Goal: Task Accomplishment & Management: Complete application form

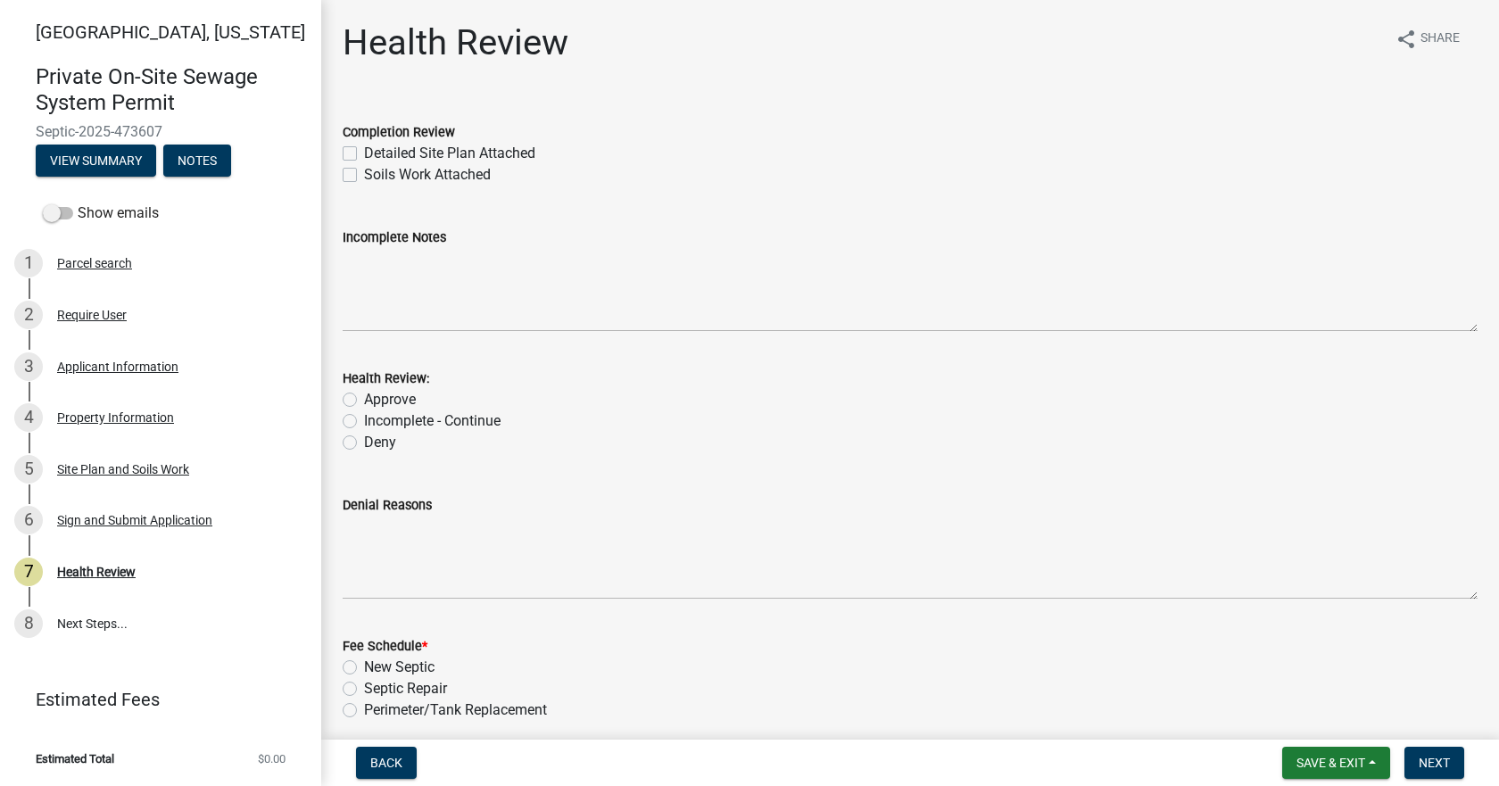
click at [364, 154] on label "Detailed Site Plan Attached" at bounding box center [449, 153] width 171 height 21
click at [364, 154] on input "Detailed Site Plan Attached" at bounding box center [370, 149] width 12 height 12
checkbox input "true"
checkbox input "false"
click at [364, 397] on label "Approve" at bounding box center [390, 399] width 52 height 21
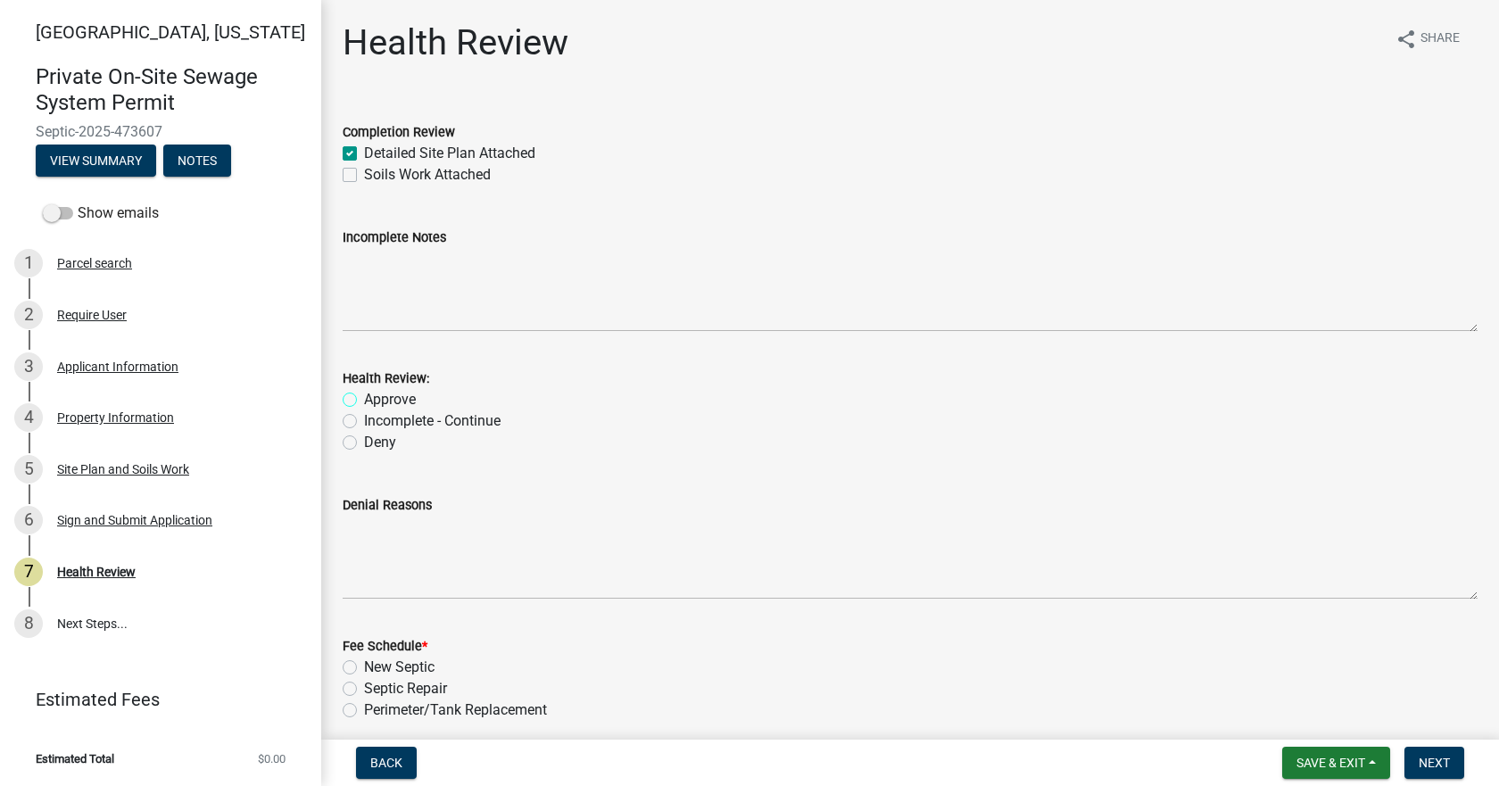
click at [364, 397] on input "Approve" at bounding box center [370, 395] width 12 height 12
radio input "true"
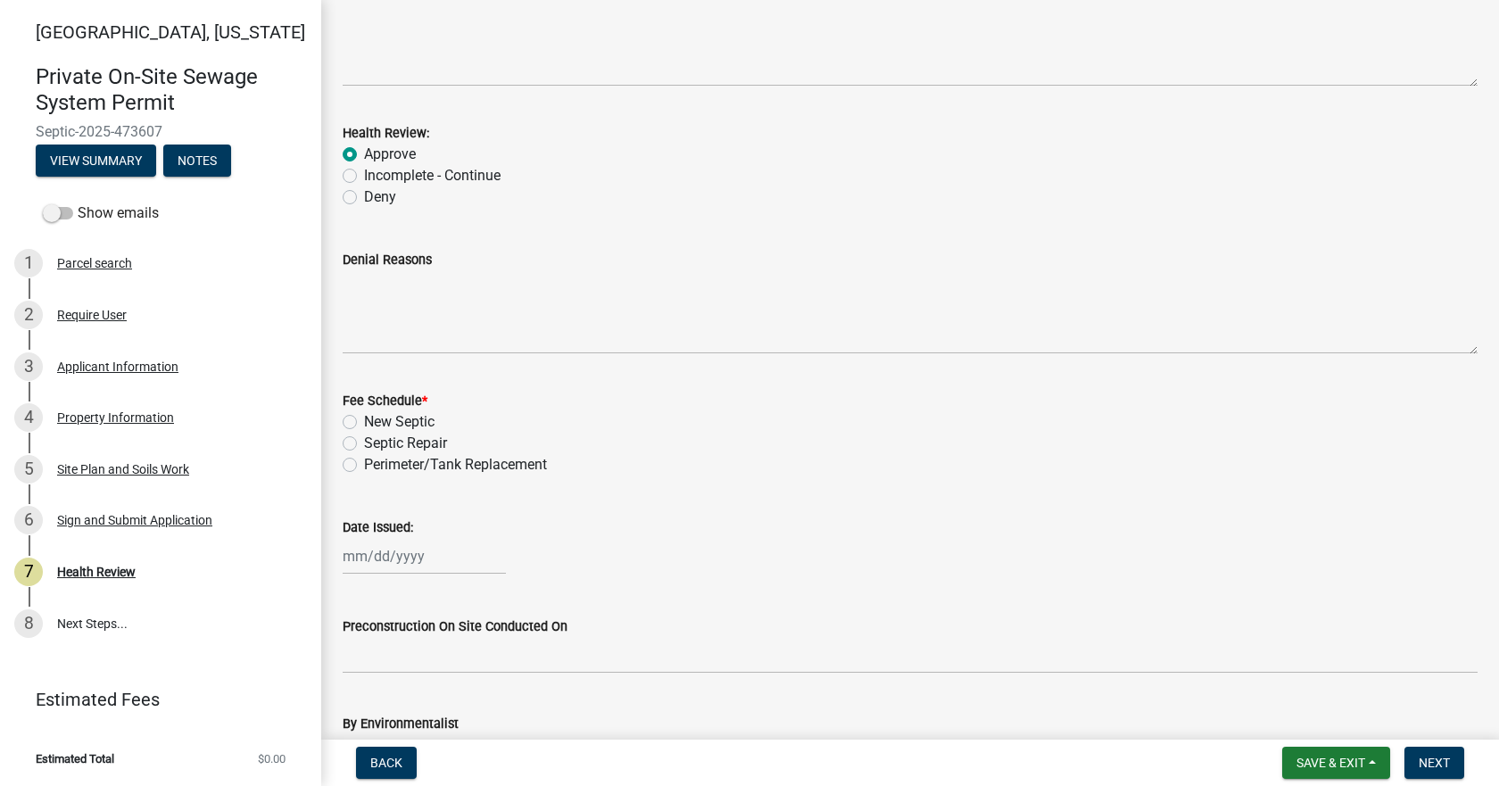
scroll to position [268, 0]
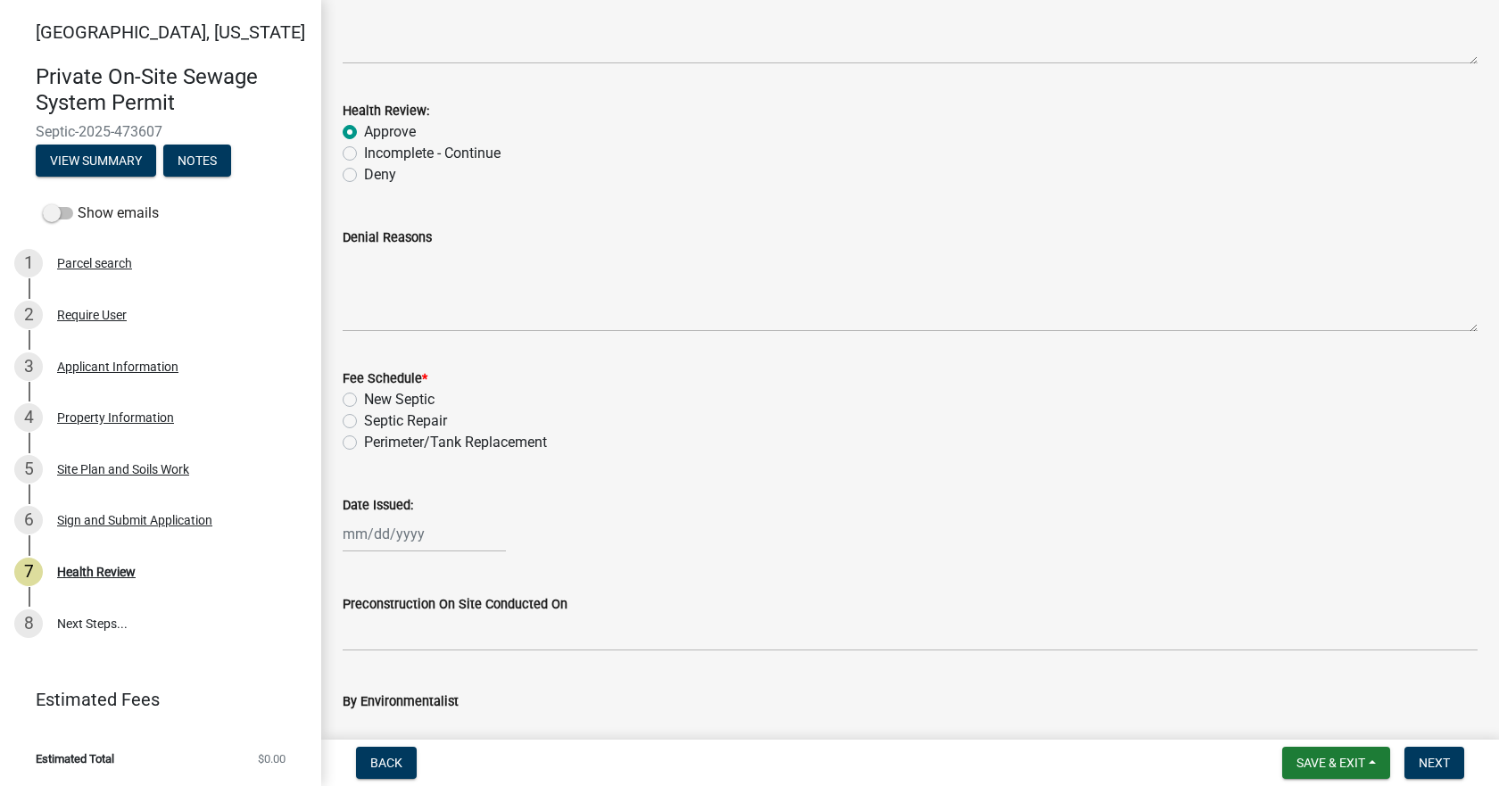
click at [364, 418] on label "Septic Repair" at bounding box center [405, 420] width 83 height 21
click at [364, 418] on input "Septic Repair" at bounding box center [370, 416] width 12 height 12
radio input "true"
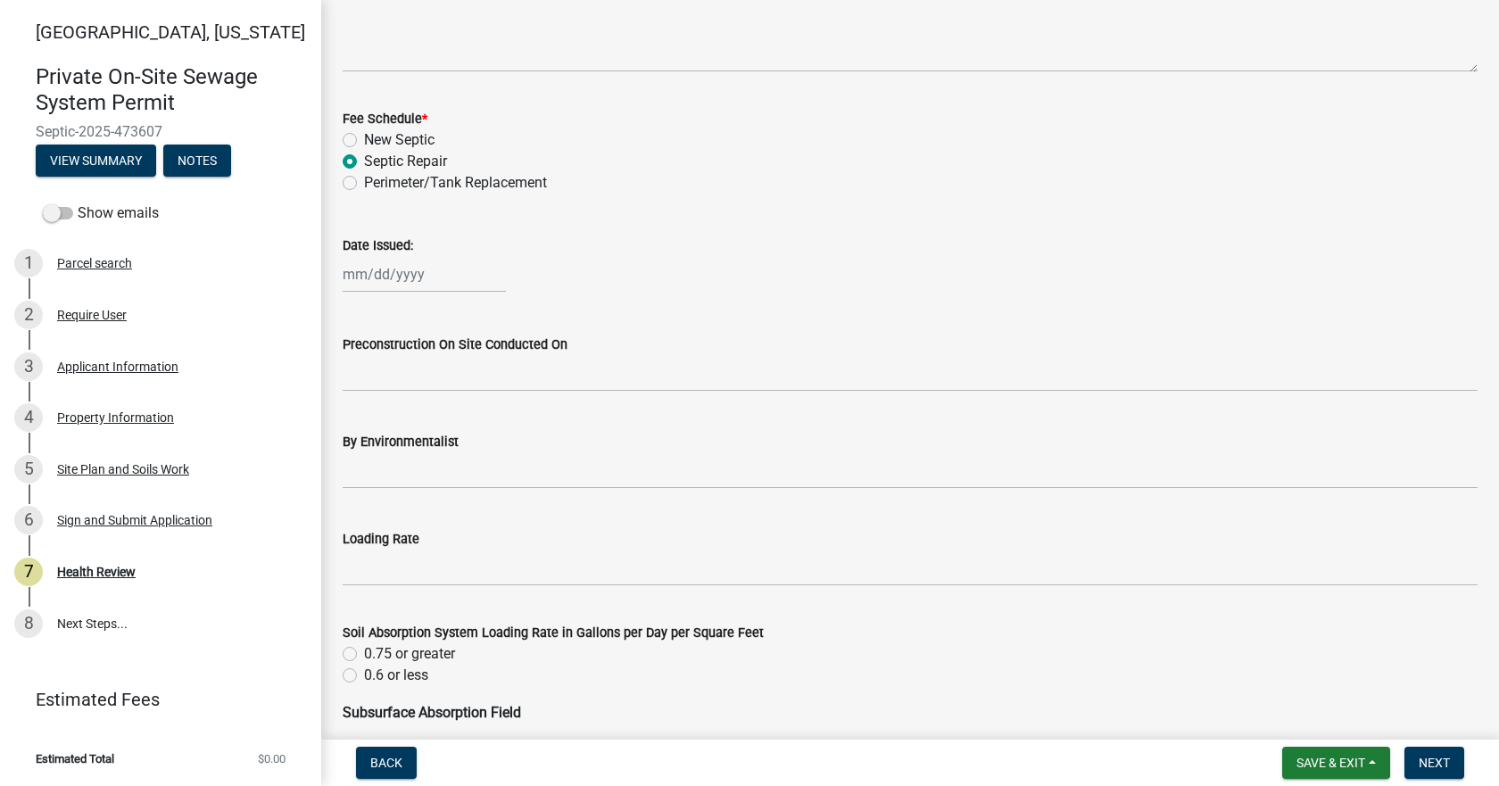
scroll to position [535, 0]
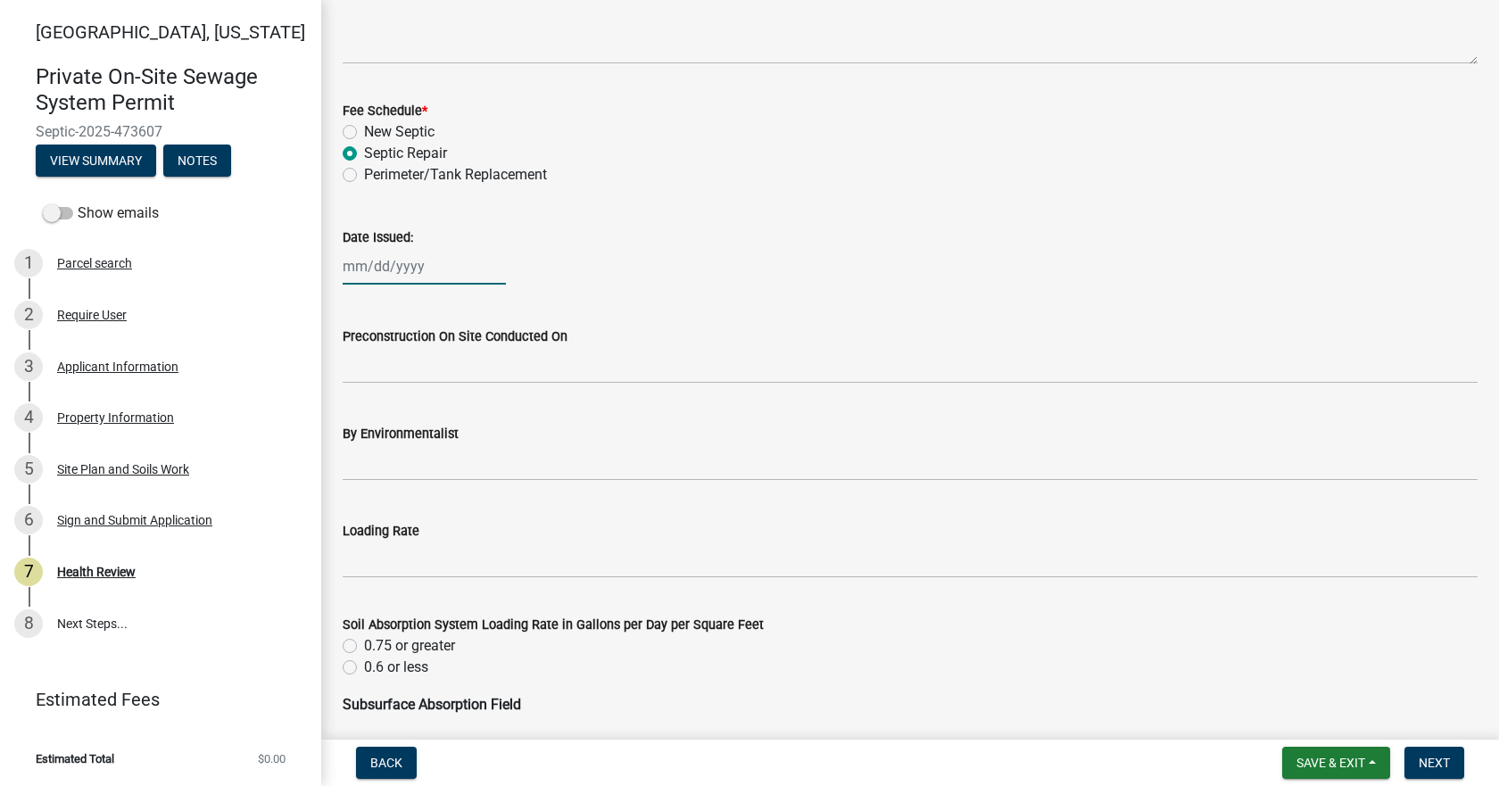
click at [388, 266] on div at bounding box center [424, 266] width 163 height 37
select select "9"
select select "2025"
click at [391, 315] on select "Jan Feb Mar Apr May Jun Jul Aug Sep Oct Nov Dec" at bounding box center [414, 304] width 72 height 27
click at [391, 313] on select "Jan Feb Mar Apr May Jun Jul Aug Sep Oct Nov Dec" at bounding box center [414, 304] width 72 height 27
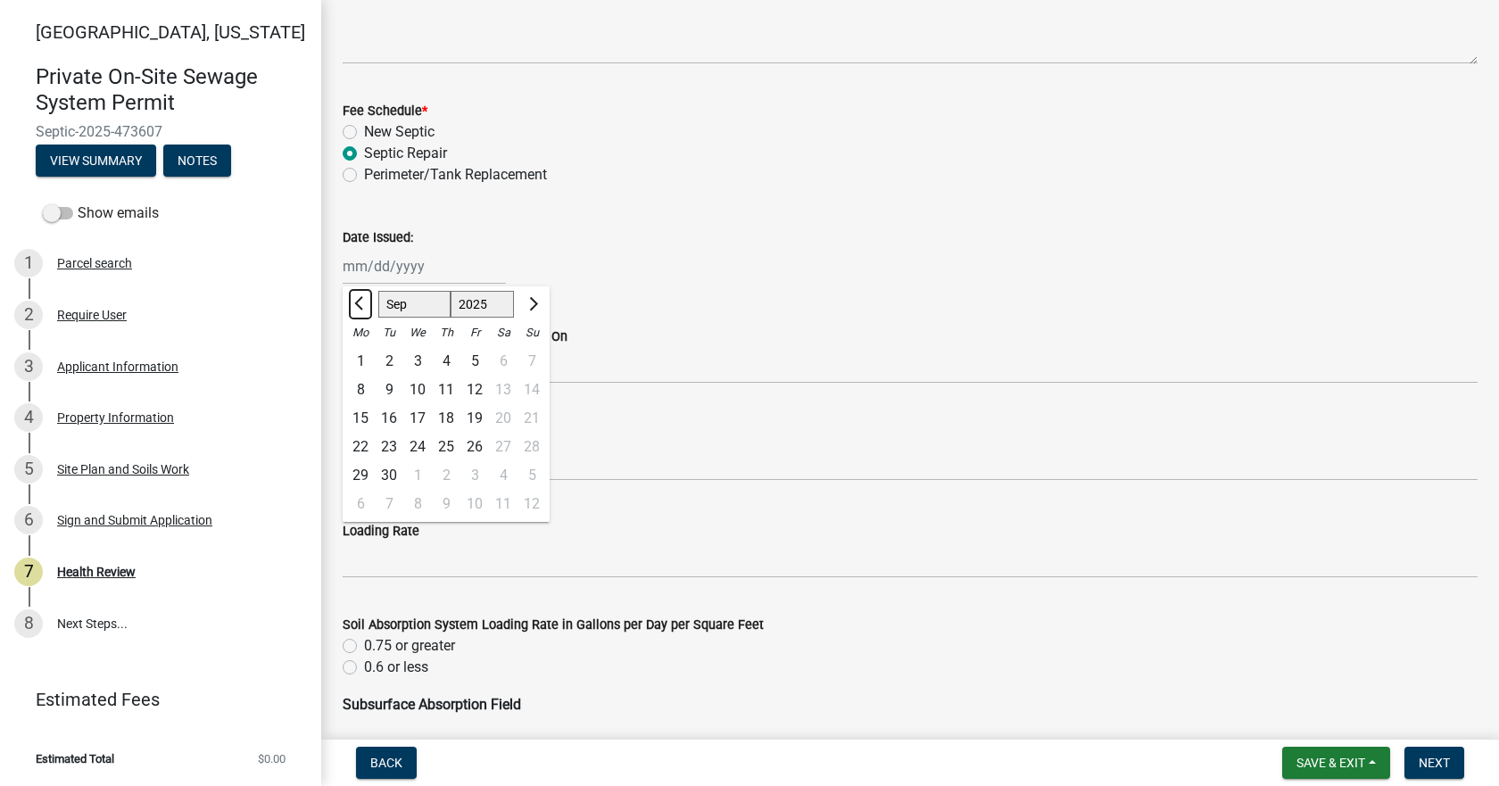
click at [361, 307] on span "Previous month" at bounding box center [360, 303] width 13 height 13
select select "8"
click at [386, 385] on div "5" at bounding box center [389, 390] width 29 height 29
type input "08/05/2025"
click at [427, 265] on div "08/05/2025" at bounding box center [424, 266] width 163 height 37
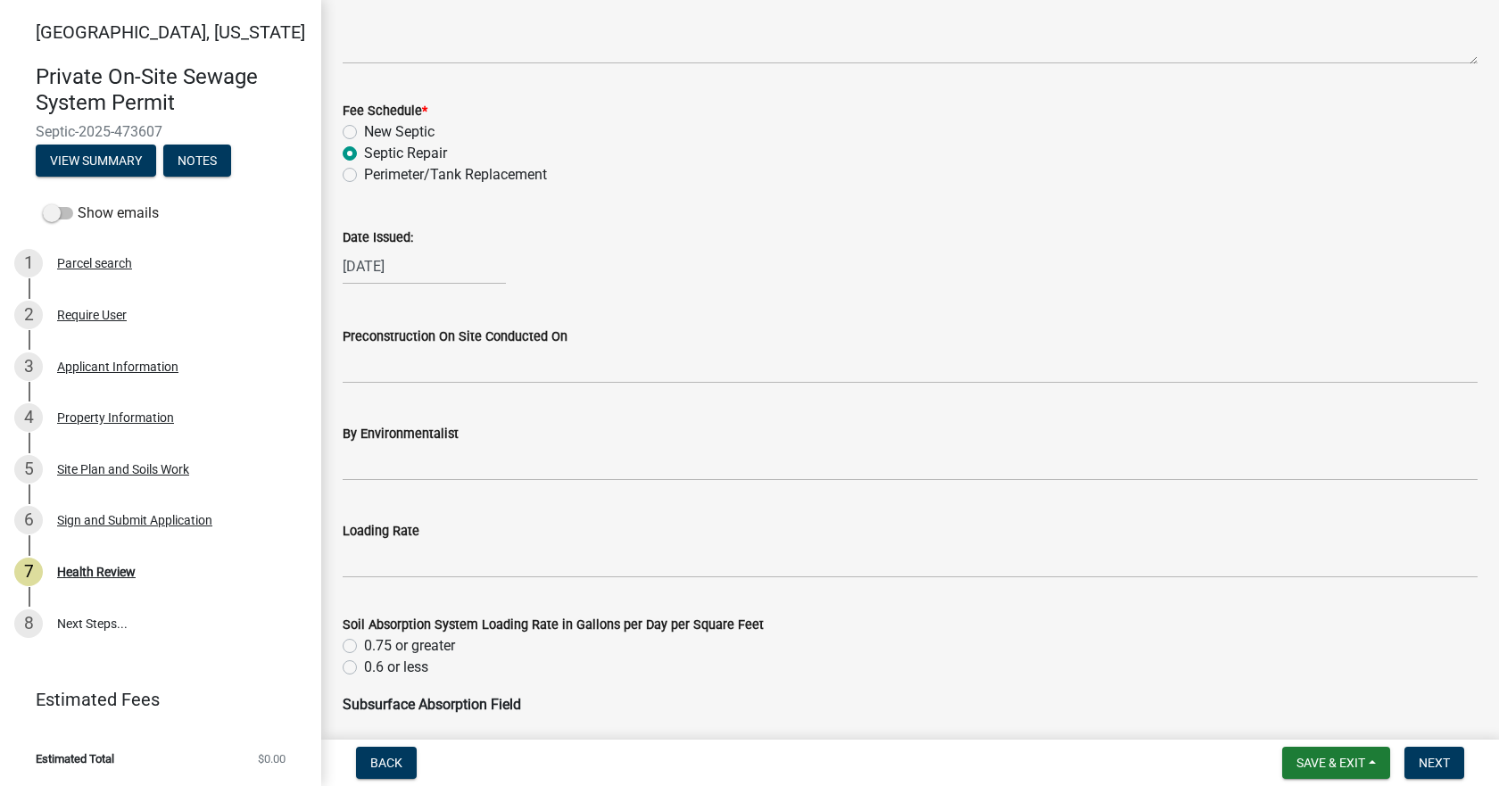
select select "8"
select select "2025"
drag, startPoint x: 427, startPoint y: 265, endPoint x: 305, endPoint y: 255, distance: 121.8
click at [305, 255] on div "Tippecanoe County, Indiana Private On-Site Sewage System Permit Septic-2025-473…" at bounding box center [749, 393] width 1499 height 786
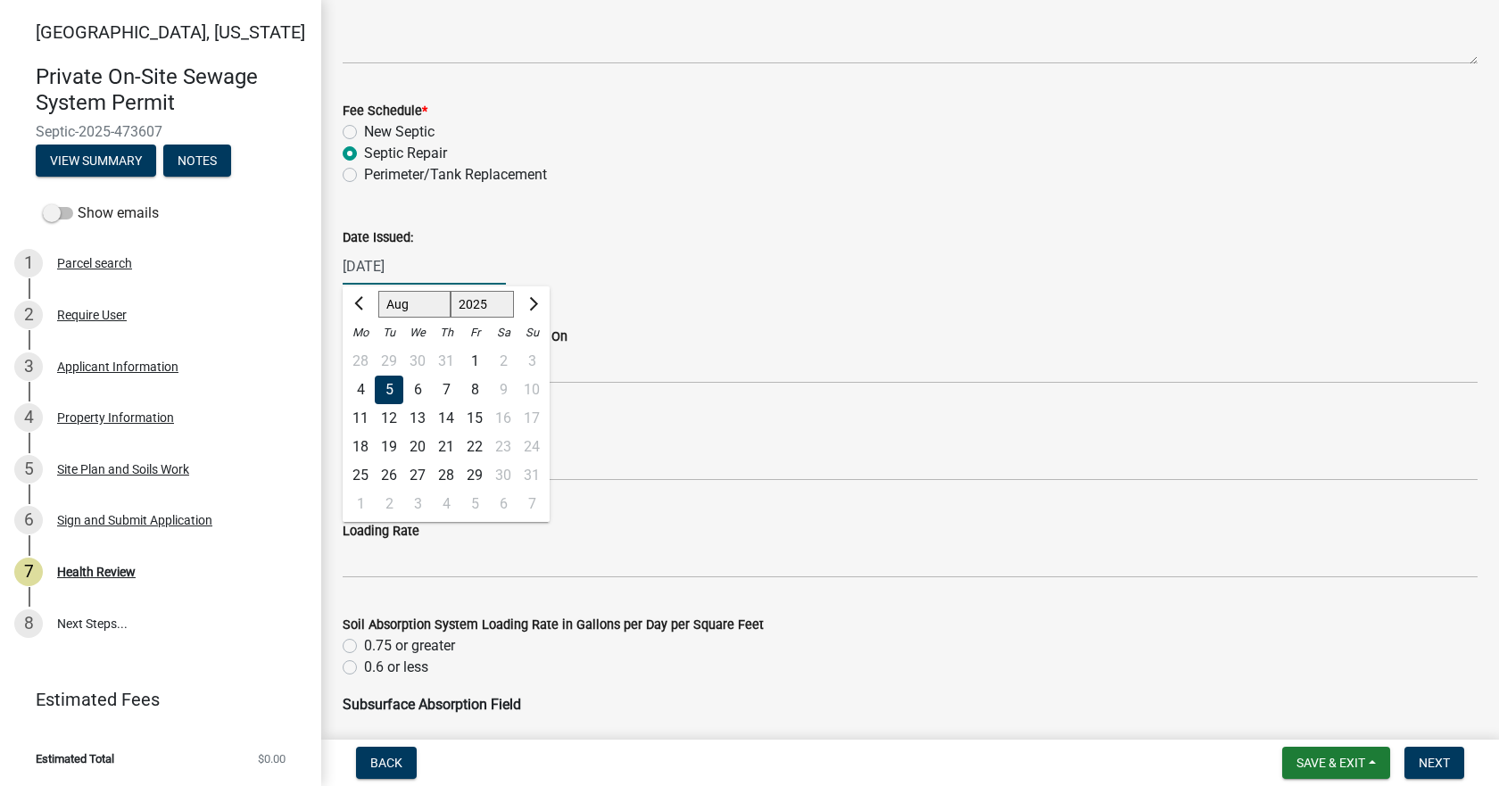
click at [460, 262] on input "08/05/2025" at bounding box center [424, 266] width 163 height 37
click at [527, 297] on button "Next month" at bounding box center [531, 304] width 21 height 29
select select "9"
click at [473, 359] on div "5" at bounding box center [474, 361] width 29 height 29
type input "09/05/2025"
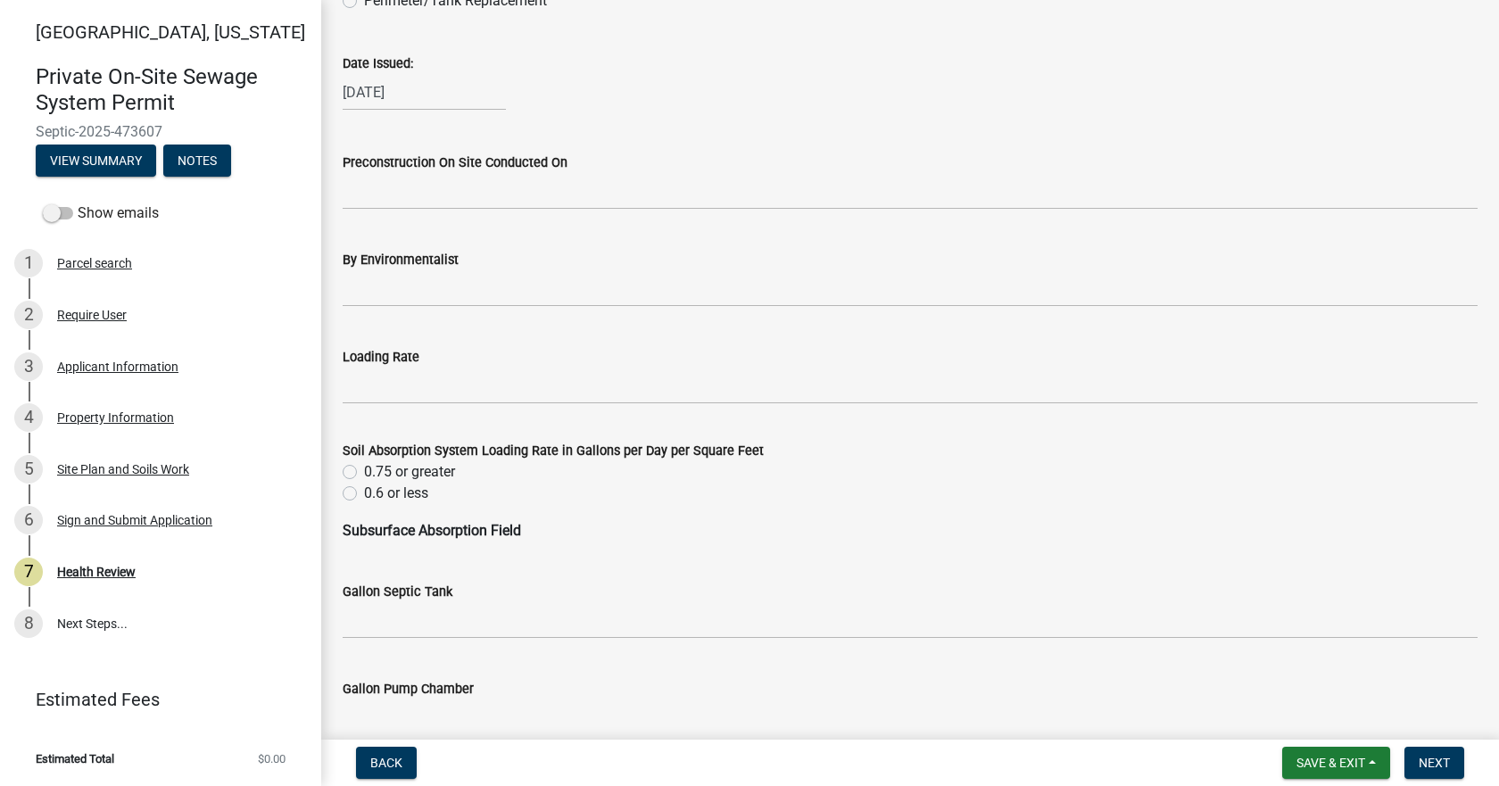
scroll to position [714, 0]
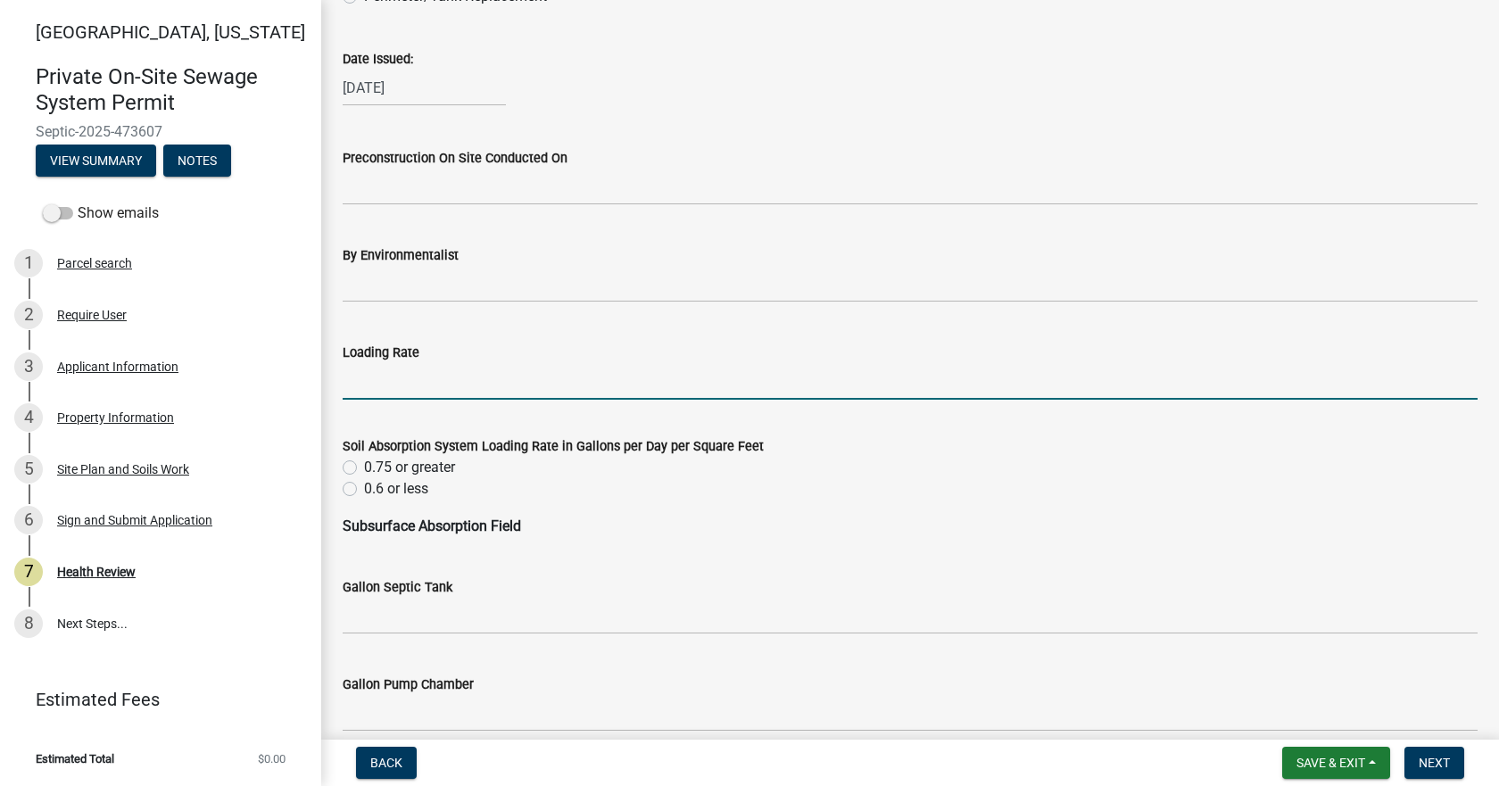
click at [419, 392] on input "Loading Rate" at bounding box center [910, 381] width 1135 height 37
type input ".3"
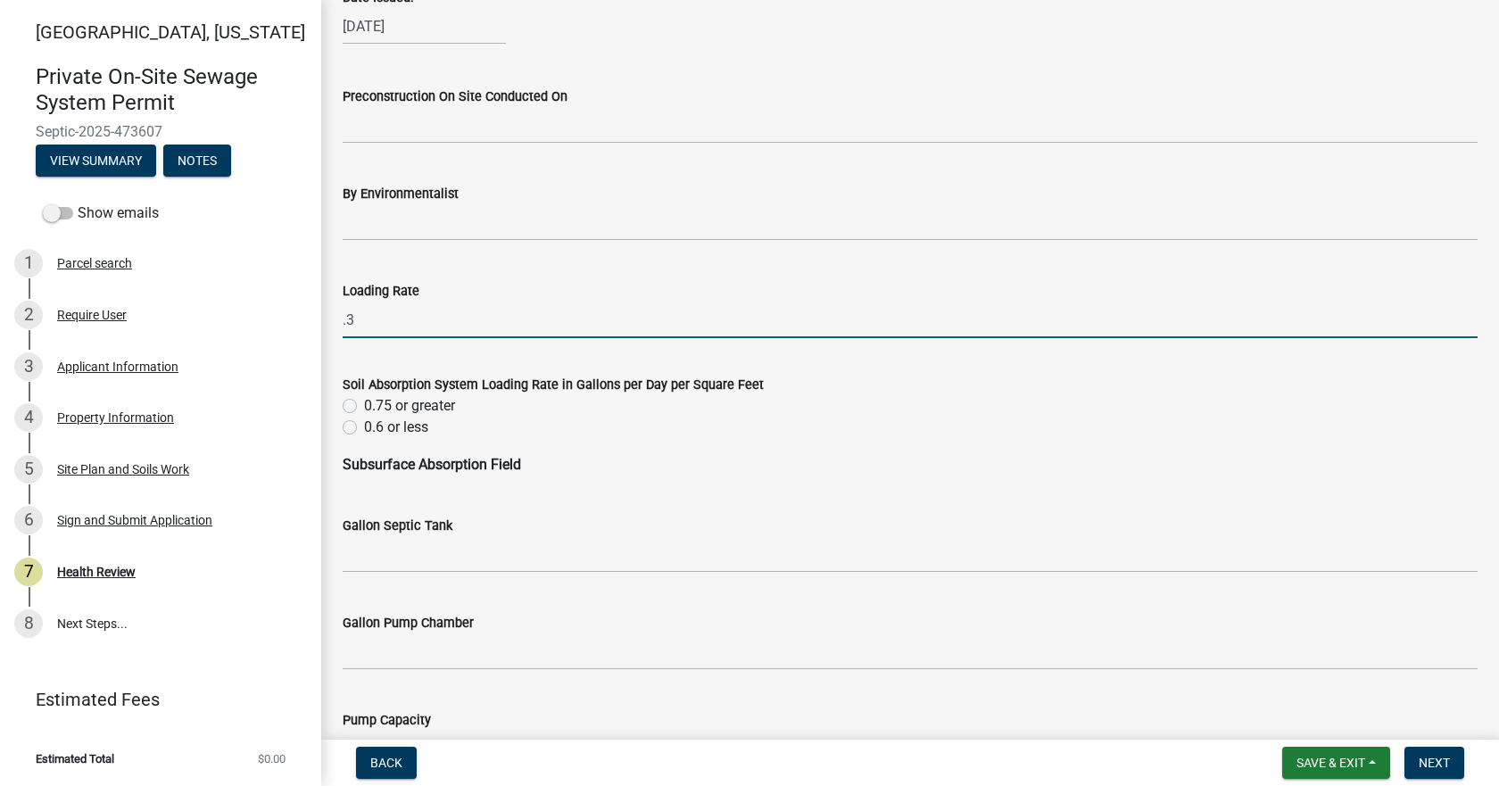
scroll to position [982, 0]
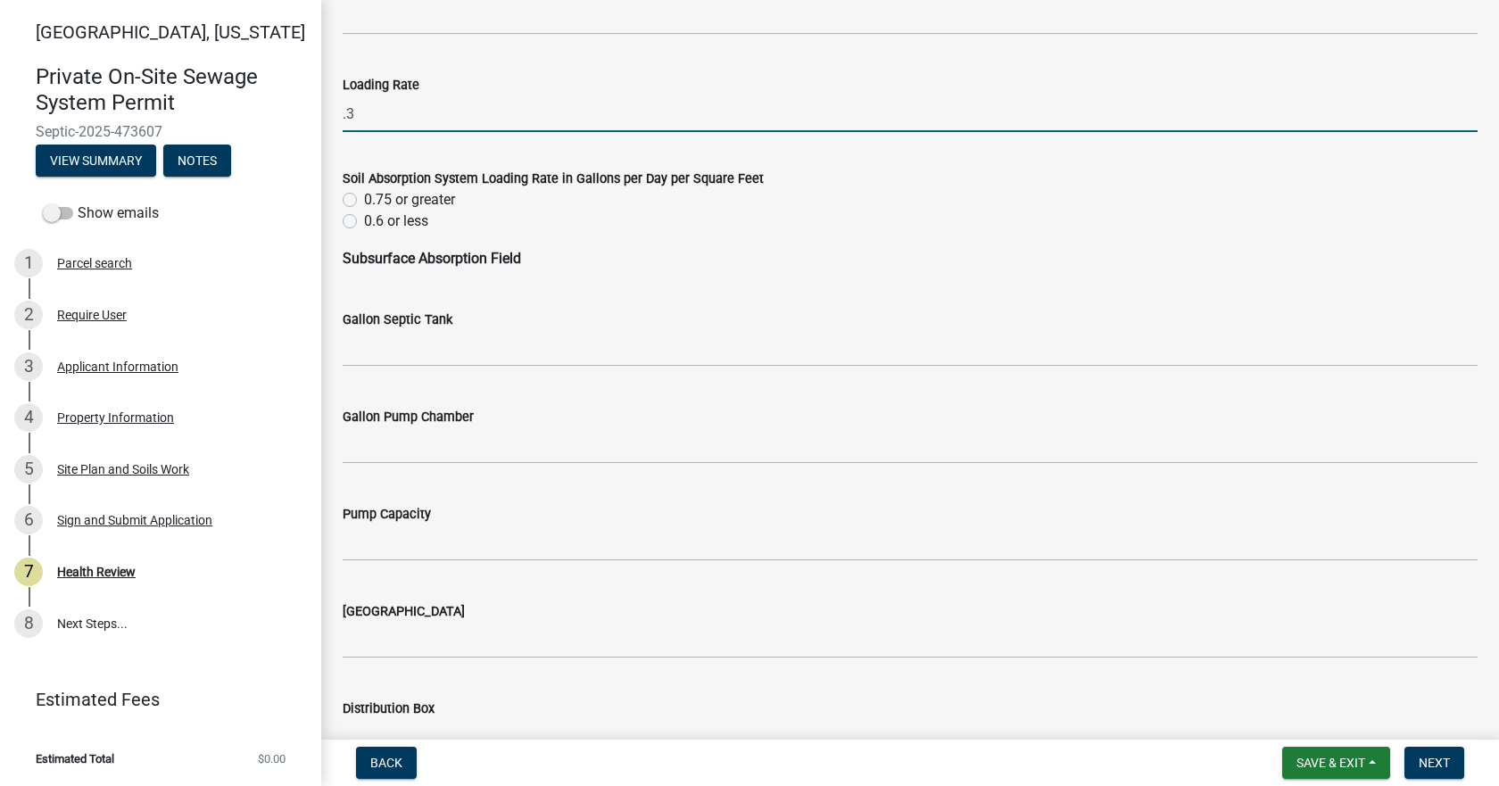
click at [364, 222] on label "0.6 or less" at bounding box center [396, 221] width 64 height 21
click at [364, 222] on input "0.6 or less" at bounding box center [370, 217] width 12 height 12
radio input "true"
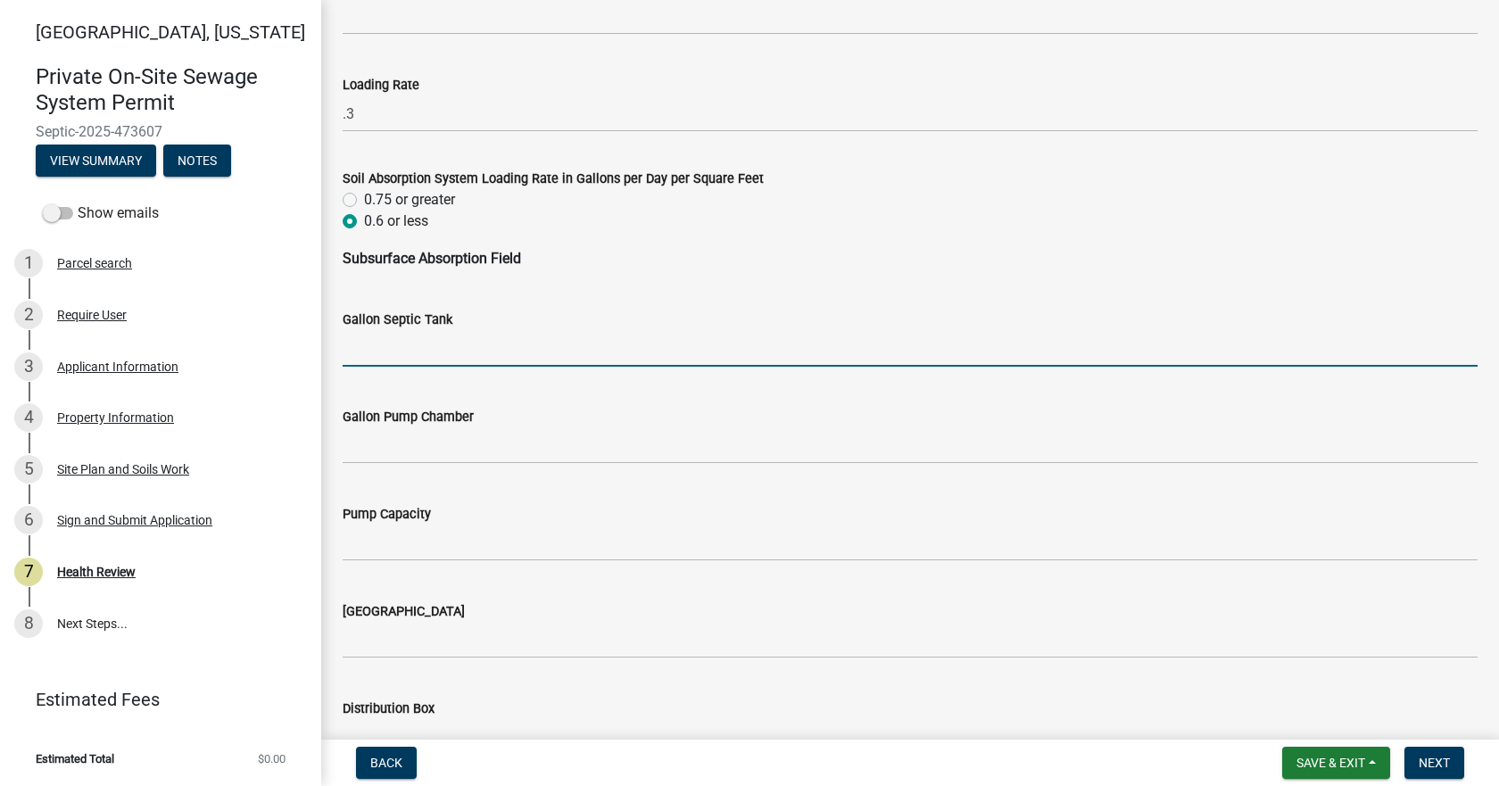
click at [411, 342] on input "Gallon Septic Tank" at bounding box center [910, 348] width 1135 height 37
type input "Existing tank"
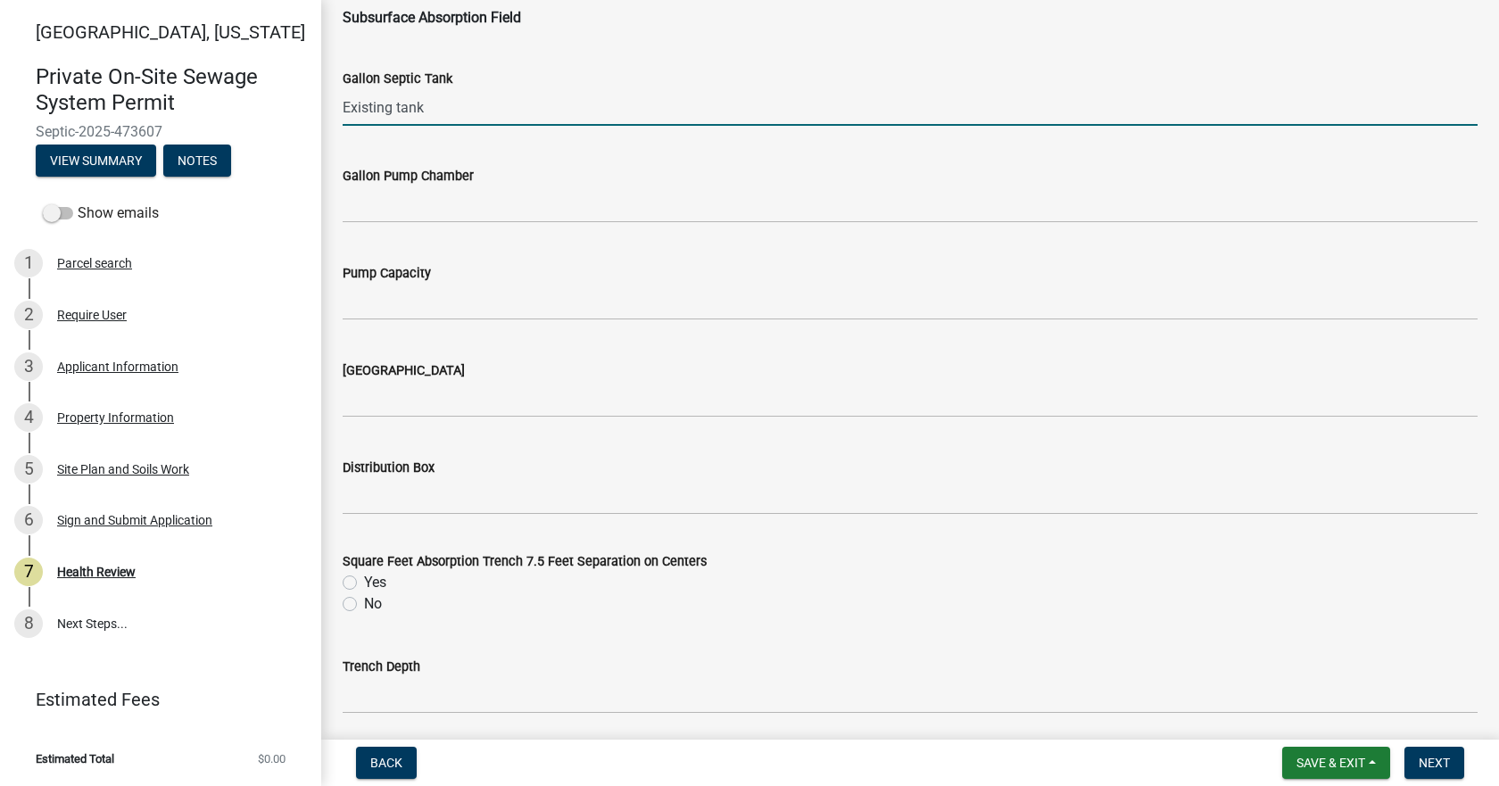
scroll to position [1249, 0]
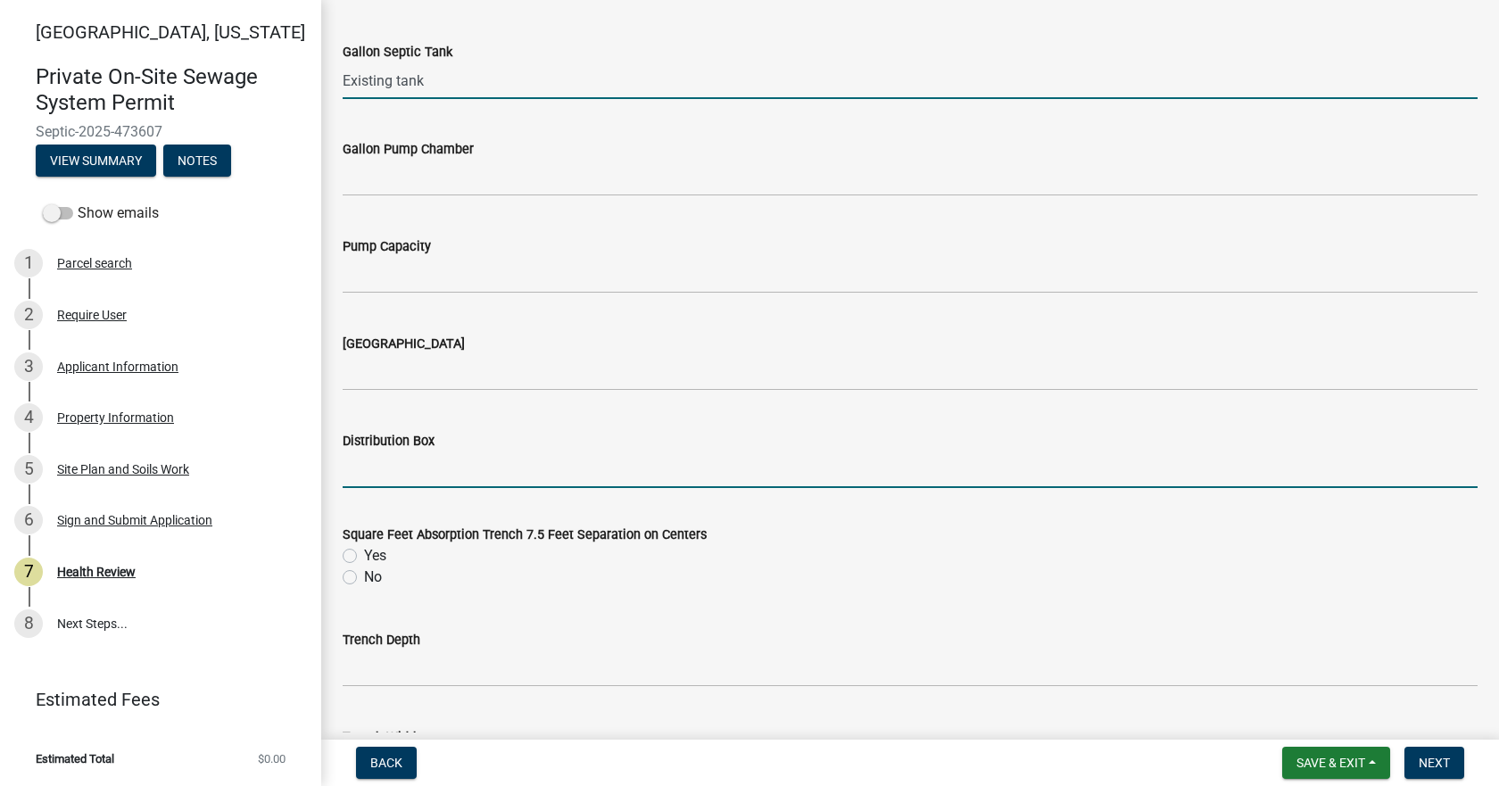
click at [396, 458] on input "Distribution Box" at bounding box center [910, 470] width 1135 height 37
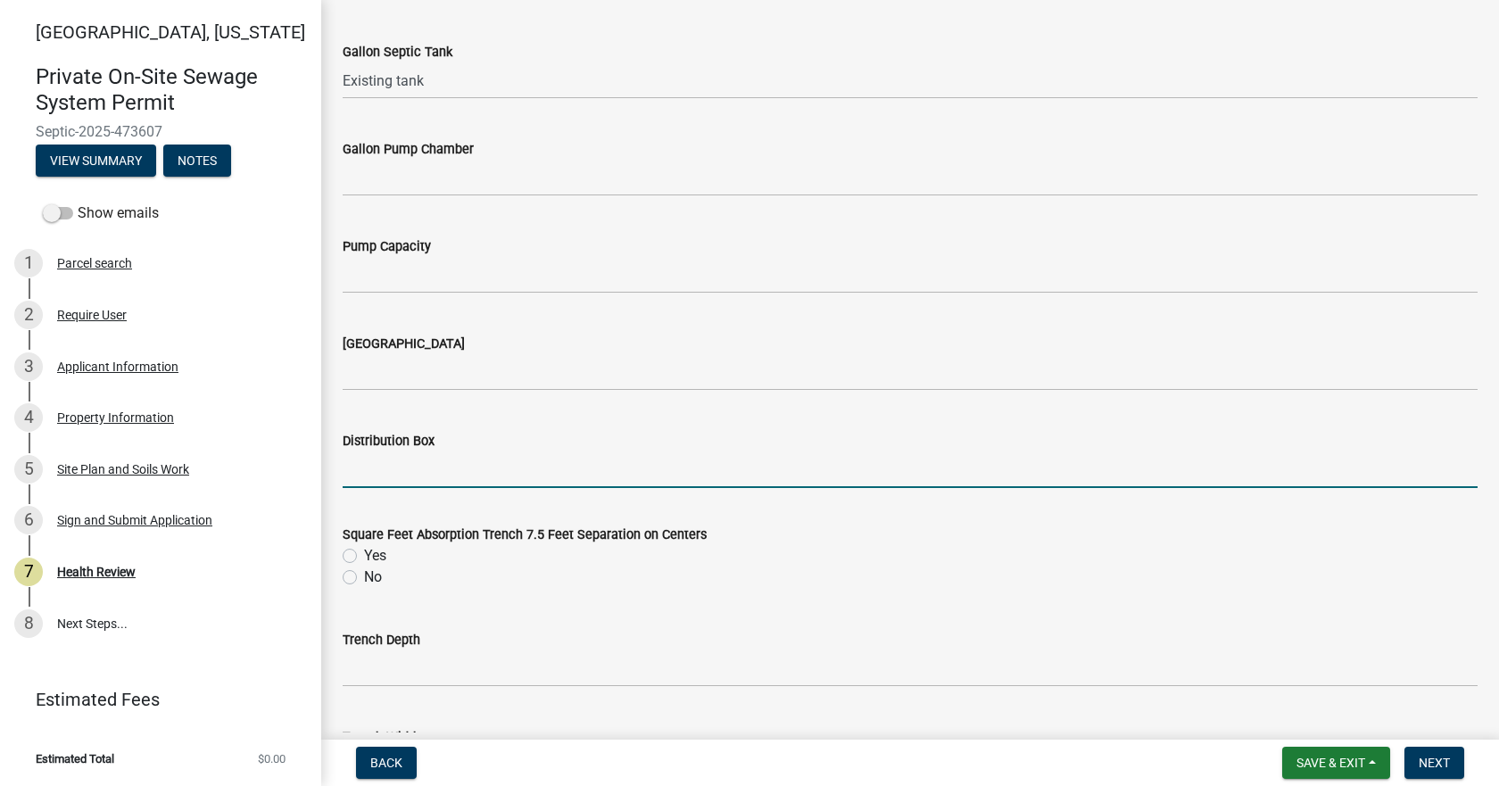
type input "Yes"
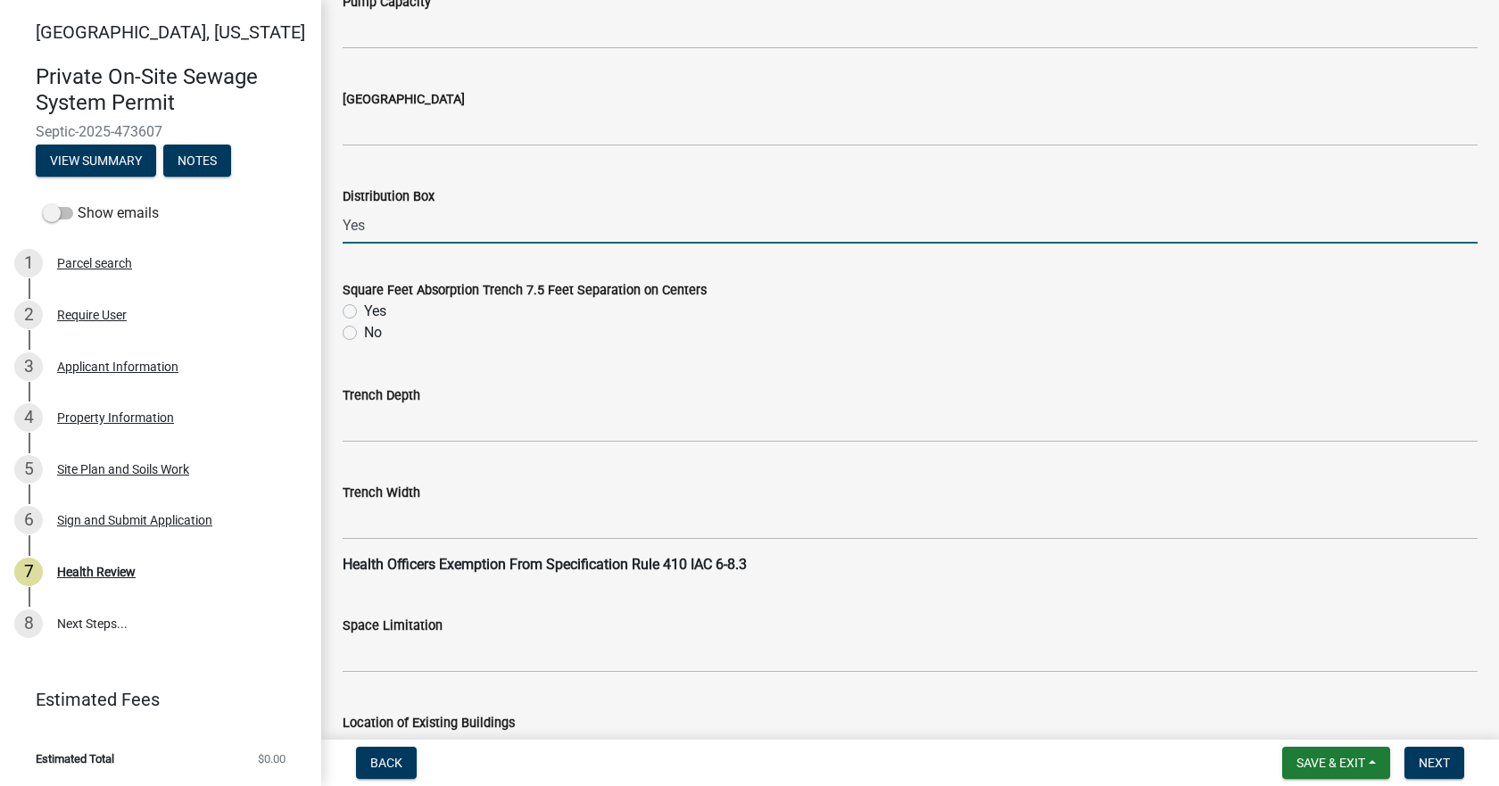
scroll to position [1517, 0]
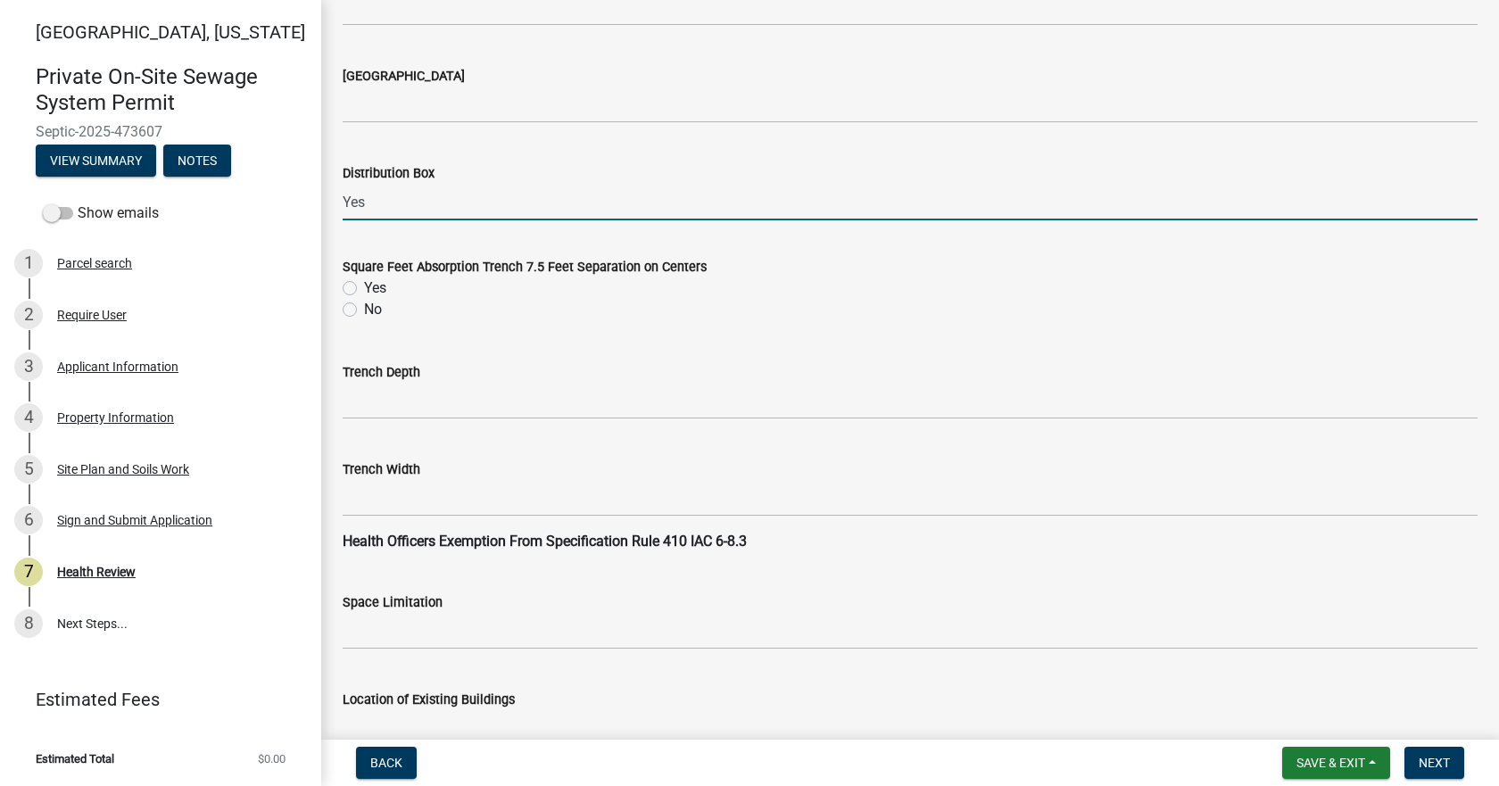
click at [364, 287] on label "Yes" at bounding box center [375, 288] width 22 height 21
click at [364, 287] on input "Yes" at bounding box center [370, 284] width 12 height 12
radio input "true"
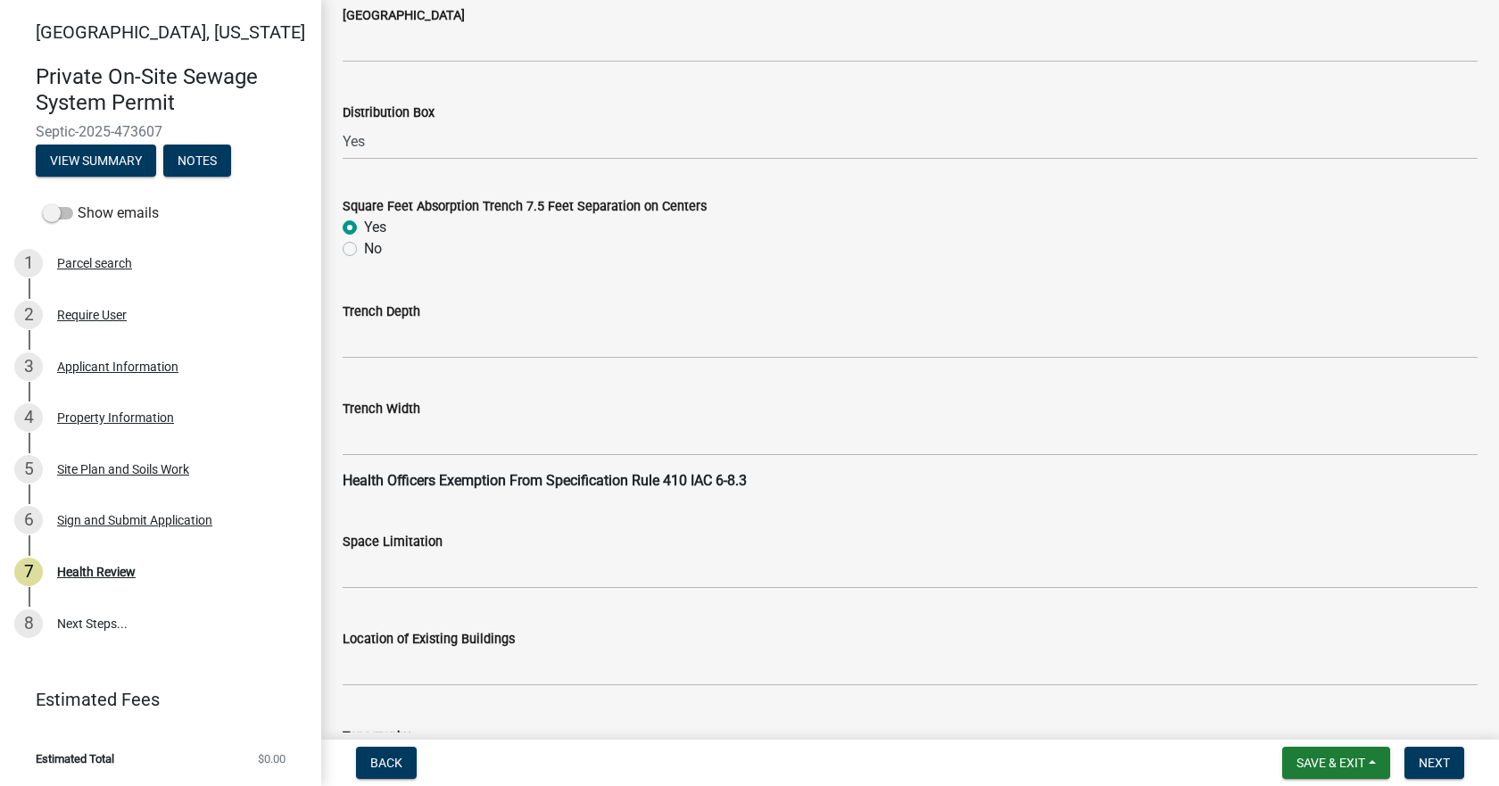
scroll to position [1606, 0]
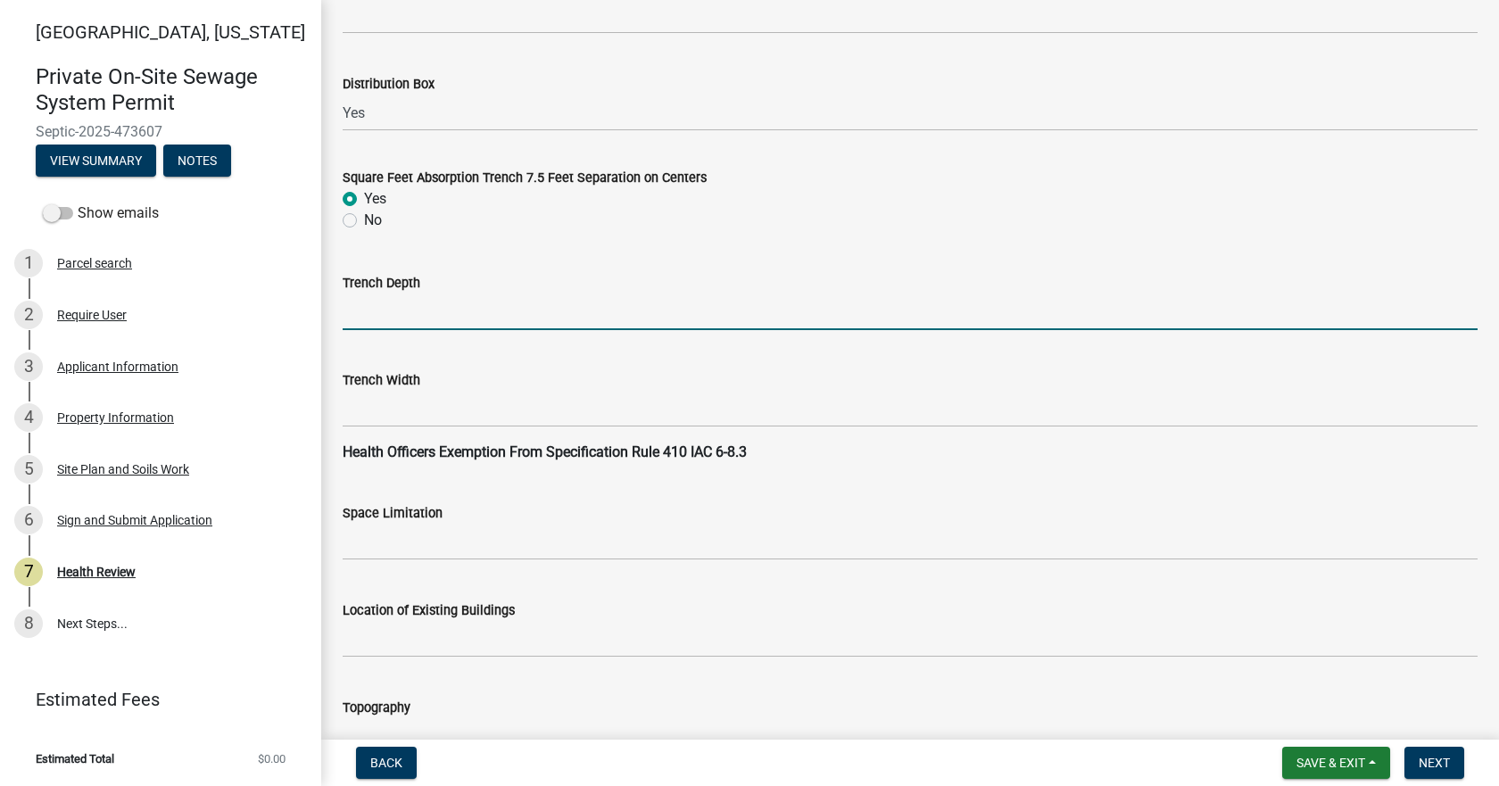
click at [427, 298] on input "Trench Depth" at bounding box center [910, 312] width 1135 height 37
type input "24""
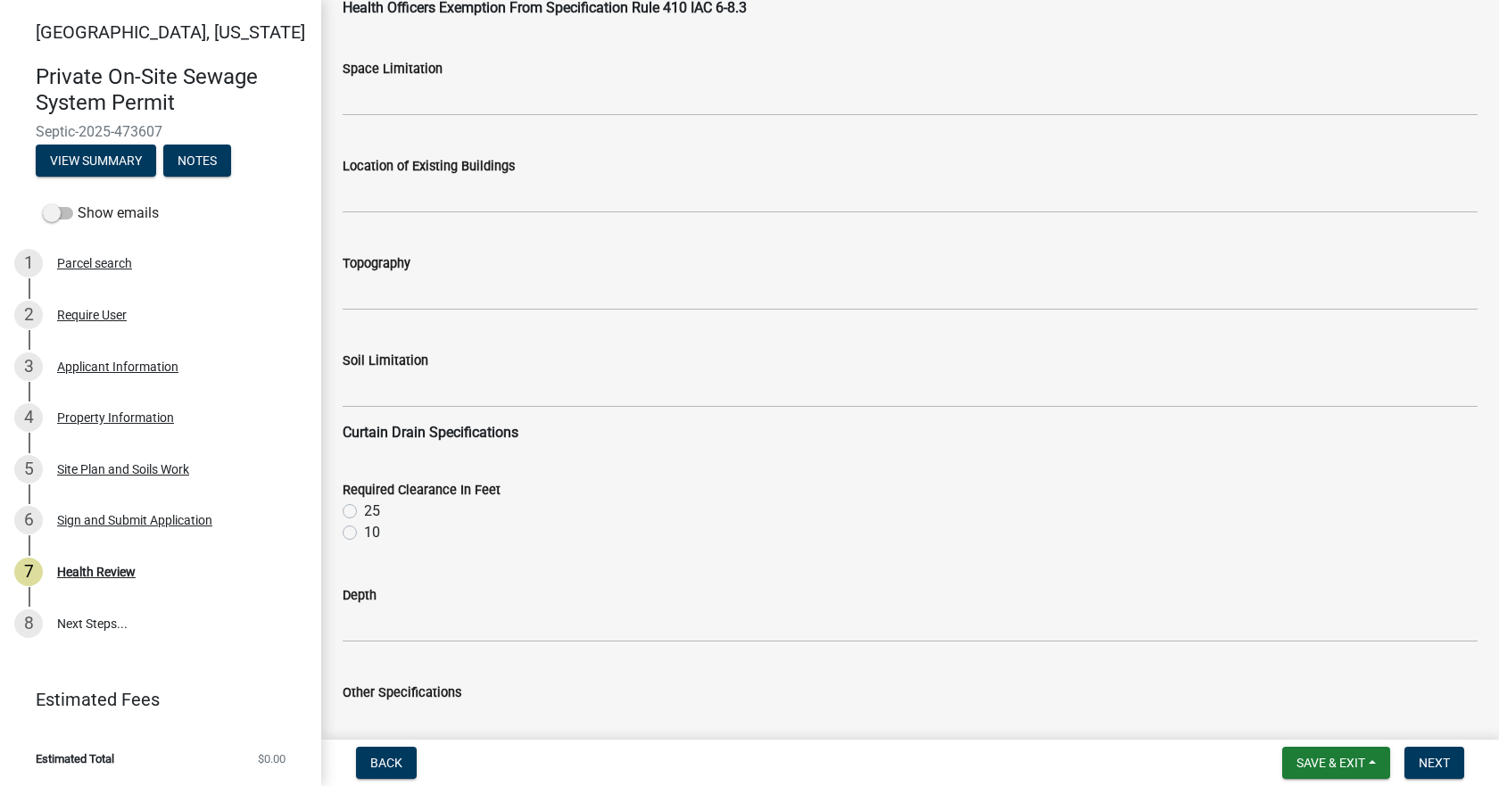
scroll to position [2052, 0]
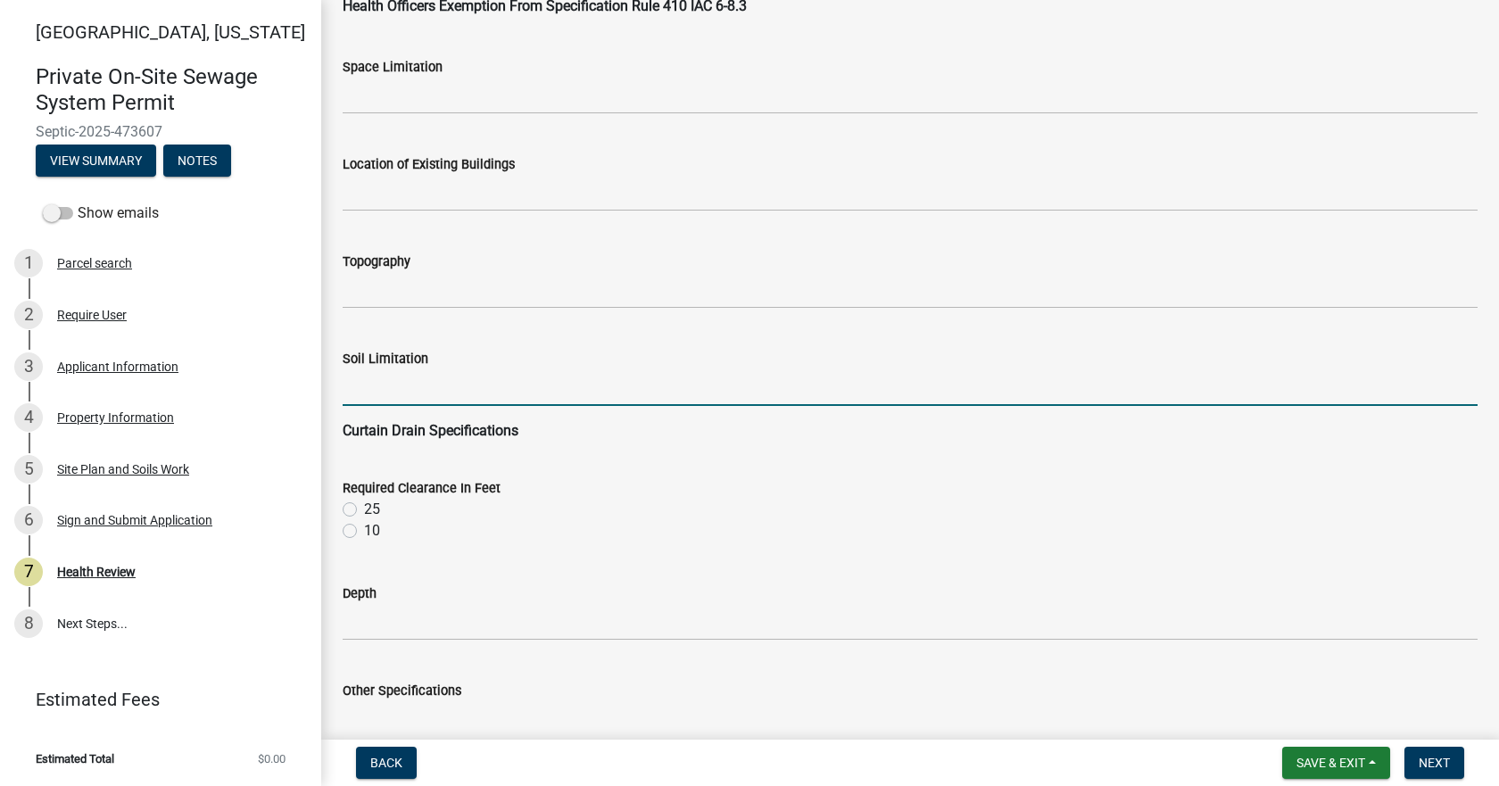
click at [403, 399] on input "Soil Limitation" at bounding box center [910, 387] width 1135 height 37
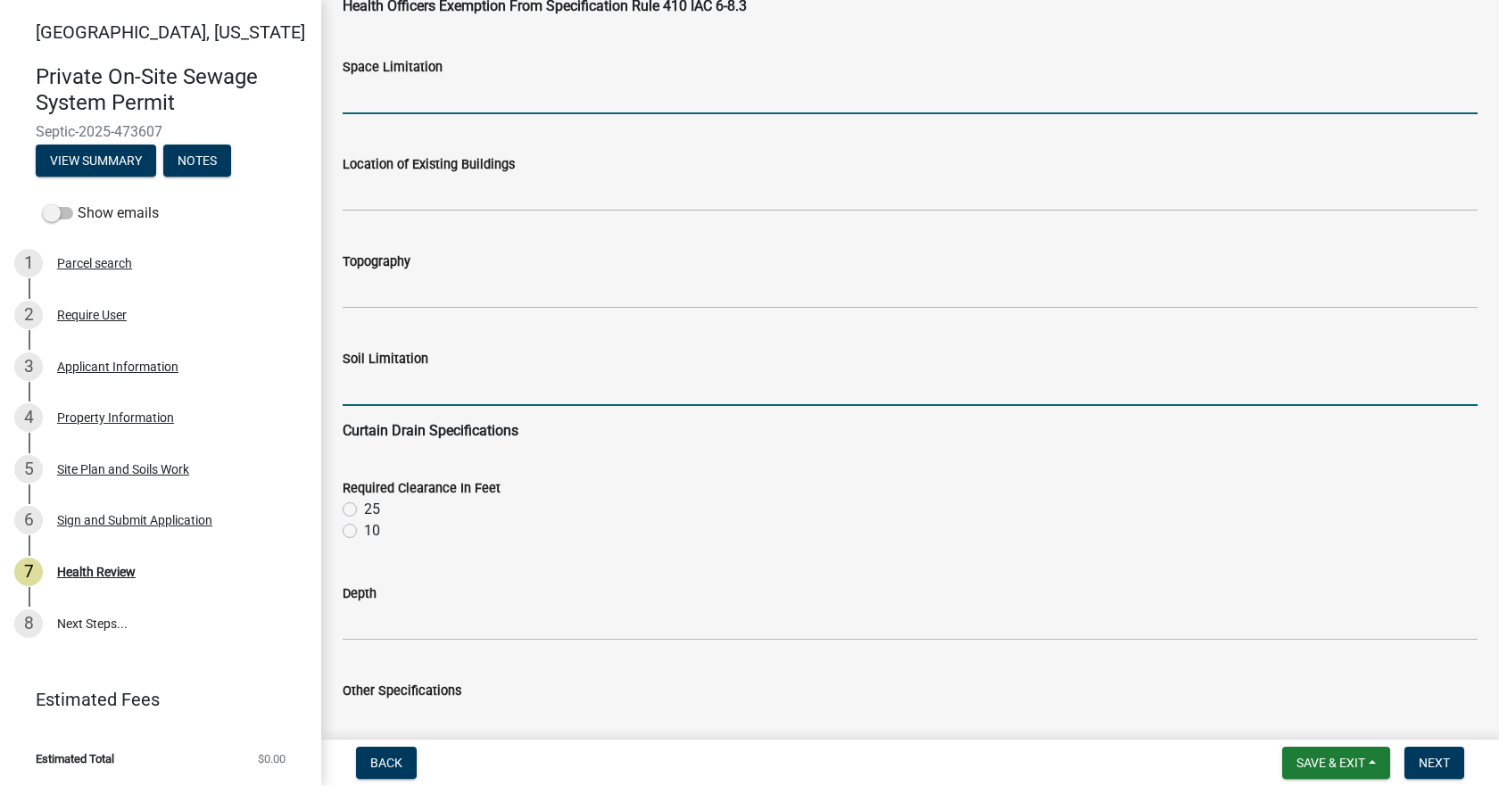
click at [400, 95] on input "Space Limitation" at bounding box center [910, 96] width 1135 height 37
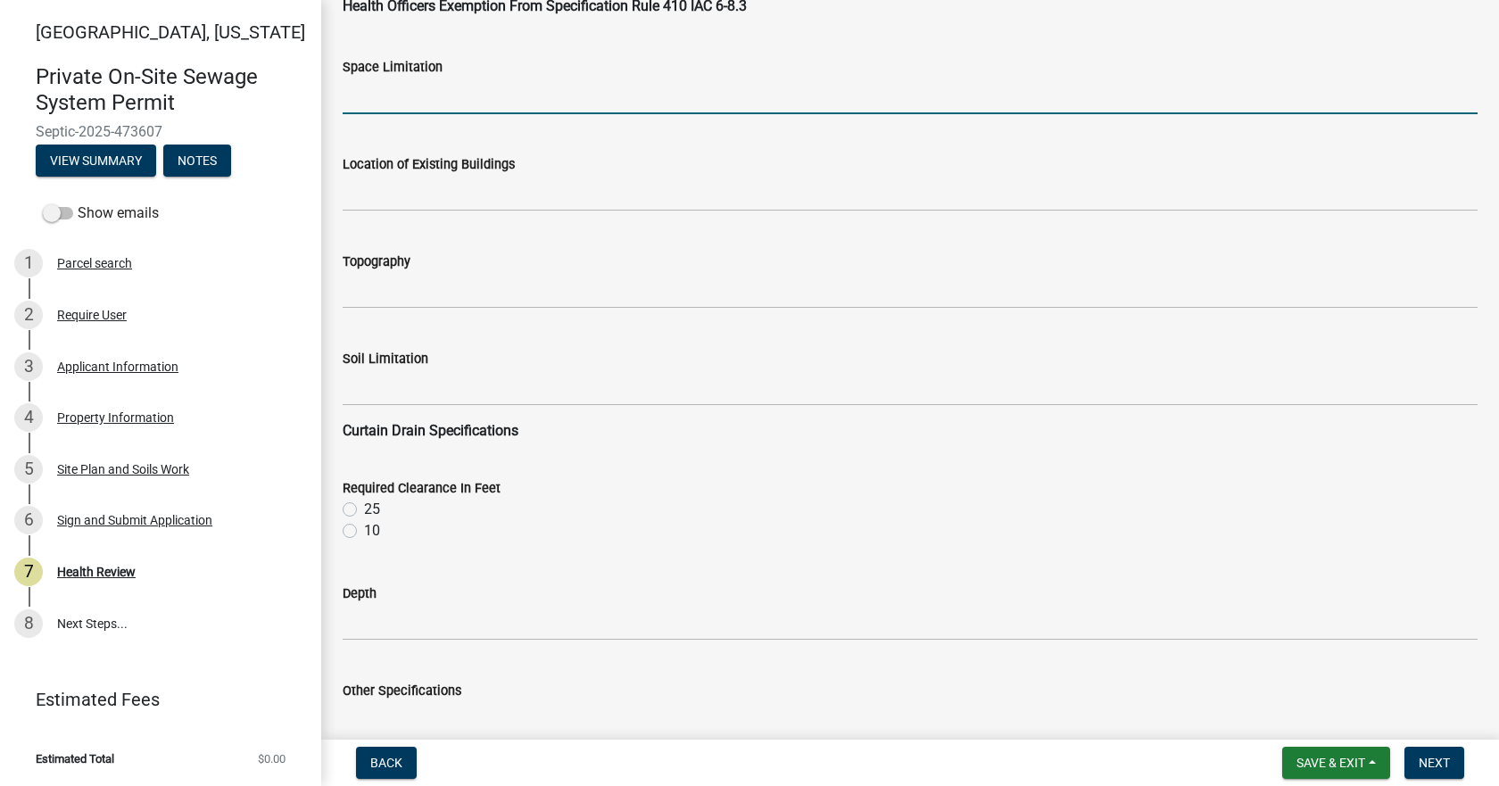
click at [403, 94] on input "Space Limitation" at bounding box center [910, 96] width 1135 height 37
click at [410, 92] on input "lot size .36 of an acre" at bounding box center [910, 96] width 1135 height 37
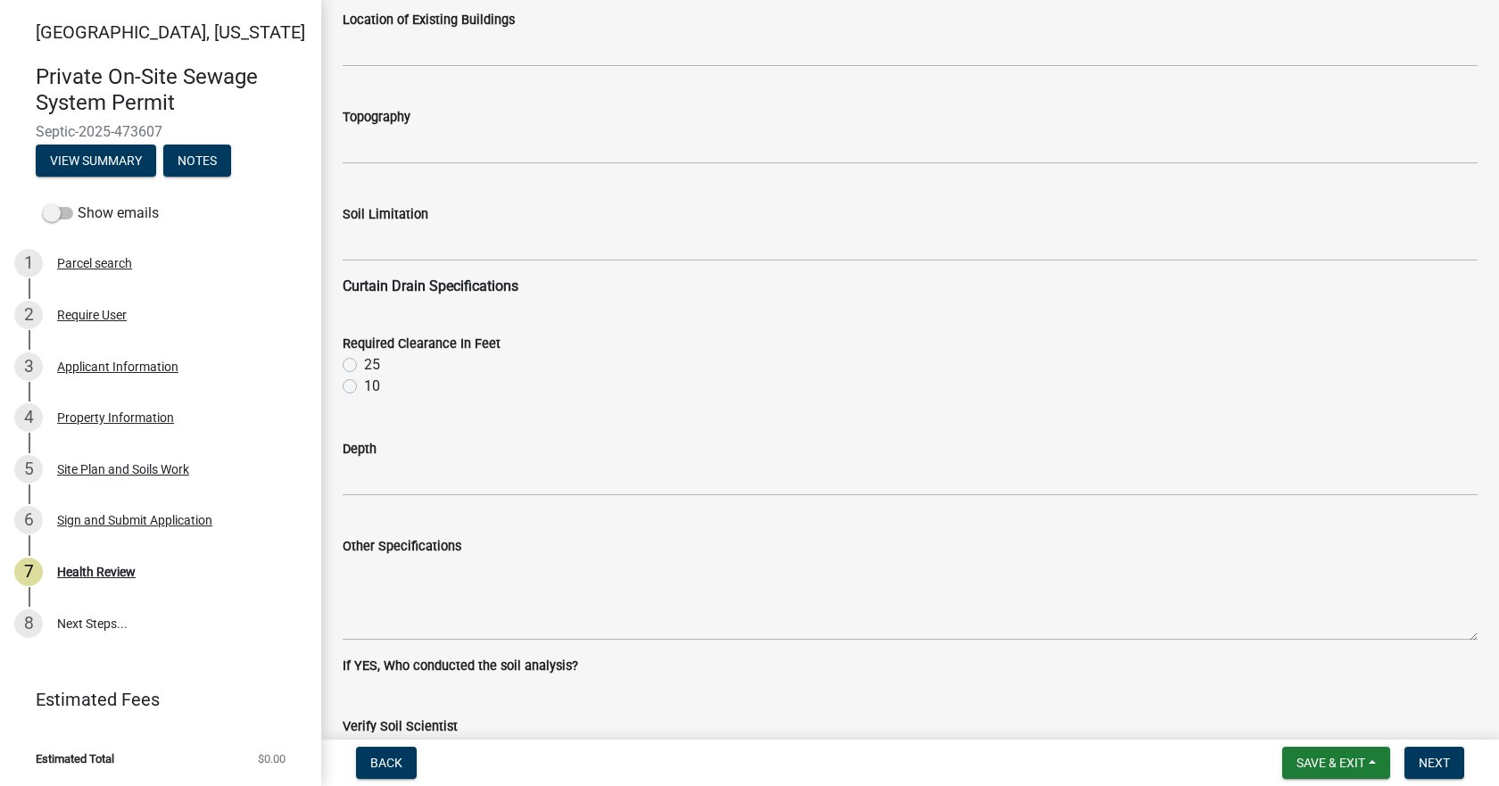
scroll to position [2231, 0]
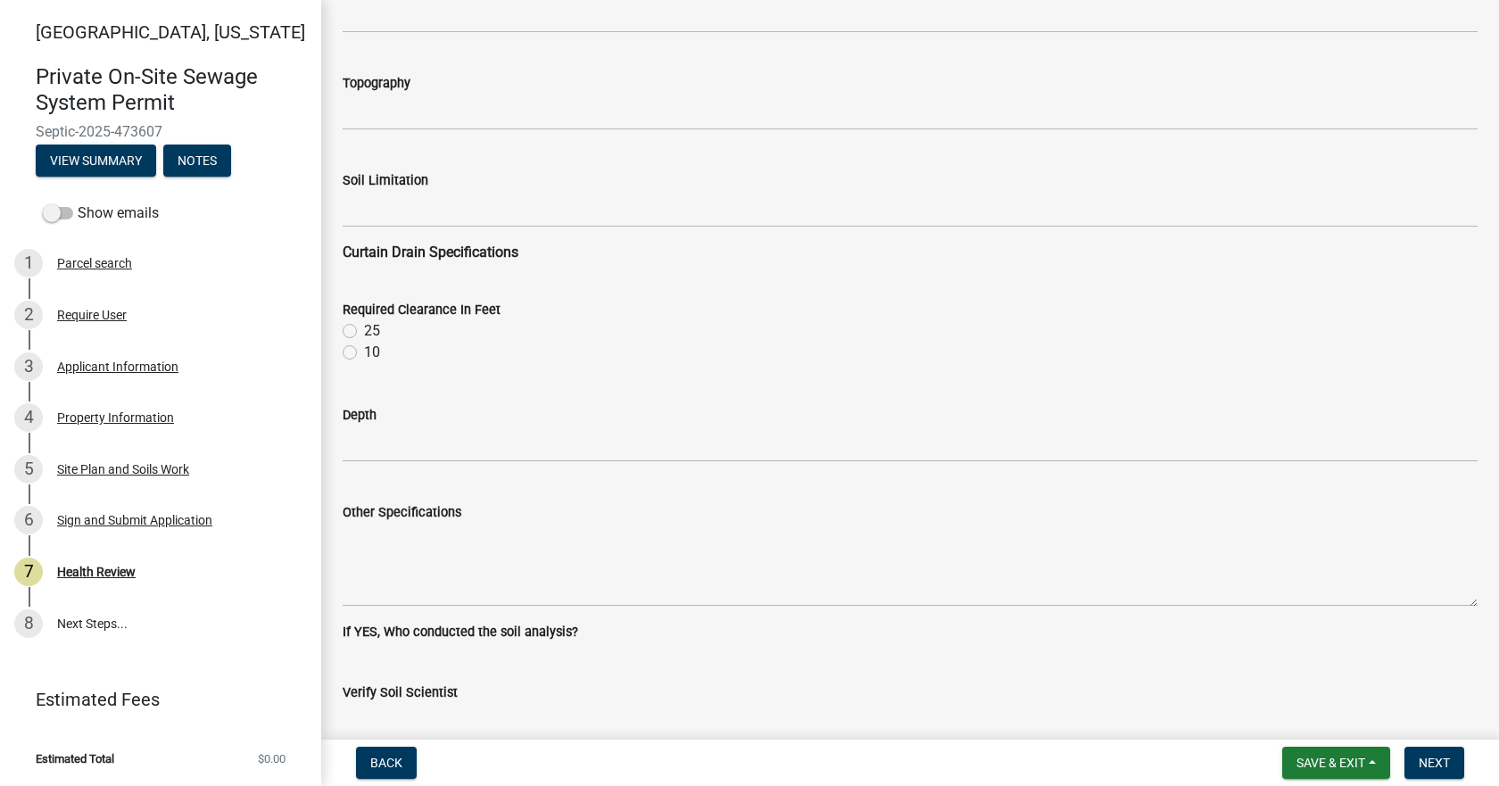
type input "lot size .3 of an acre"
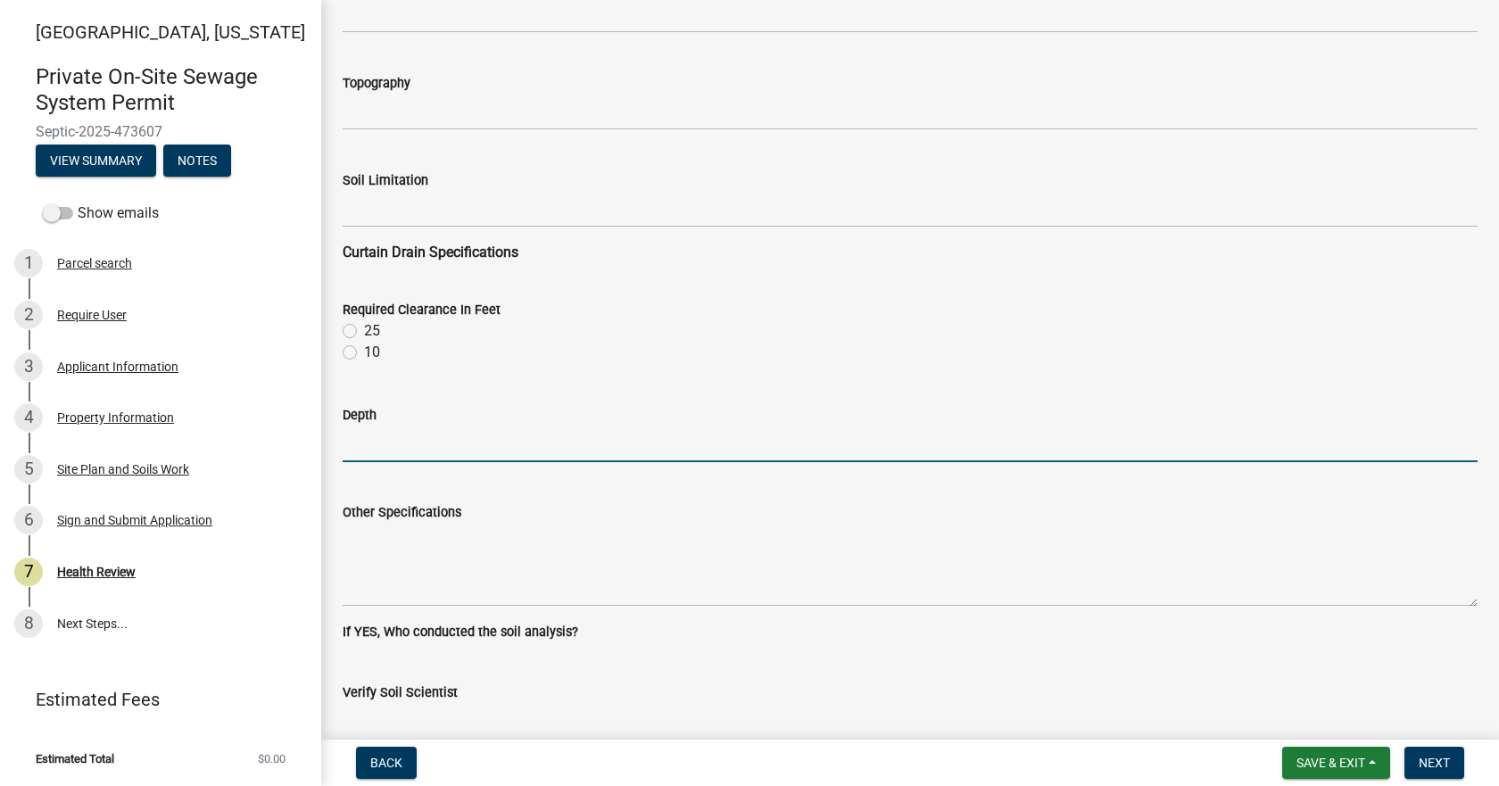
click at [413, 436] on input "Depth" at bounding box center [910, 444] width 1135 height 37
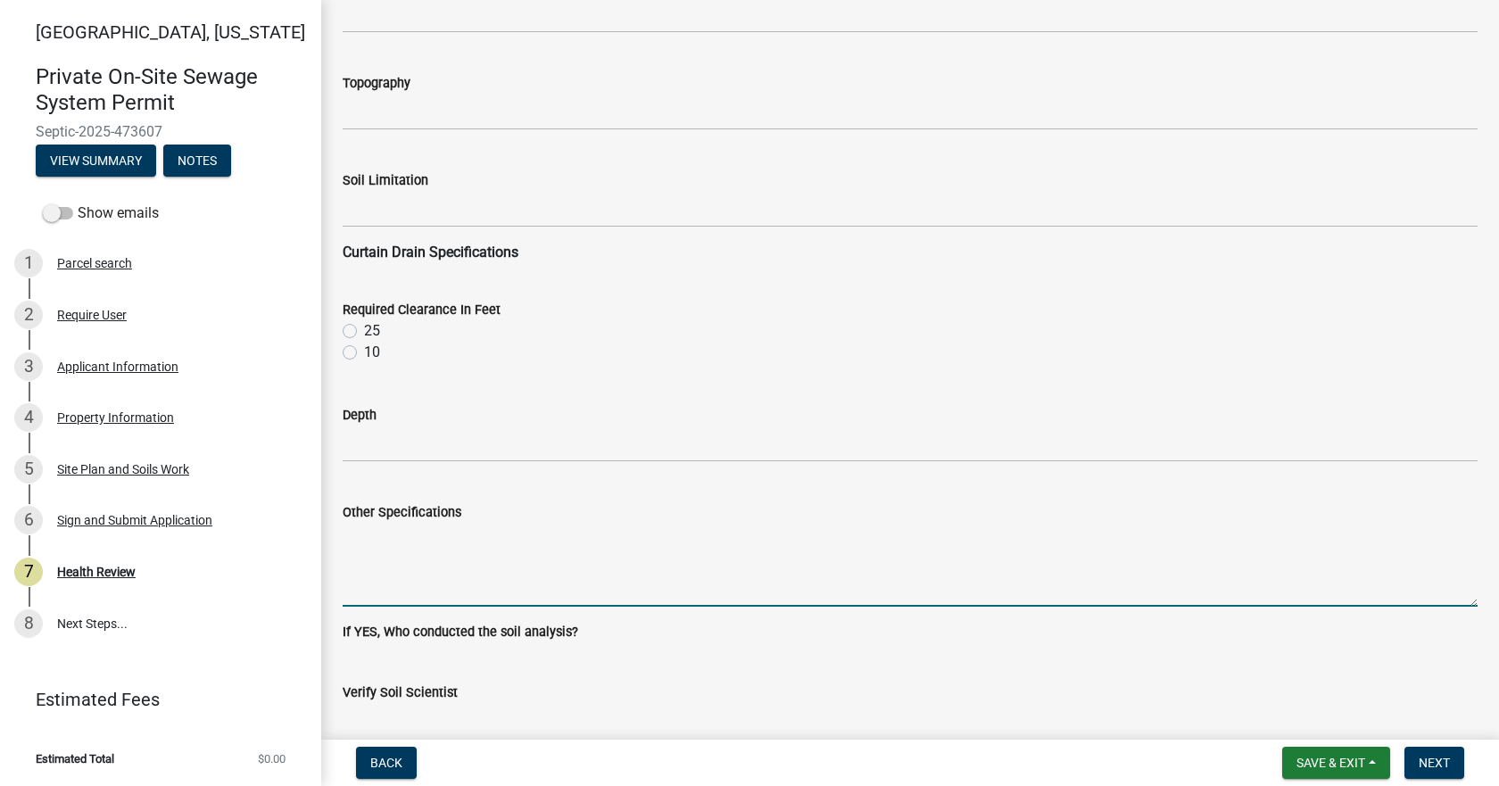
click at [393, 535] on textarea "Other Specifications" at bounding box center [910, 565] width 1135 height 84
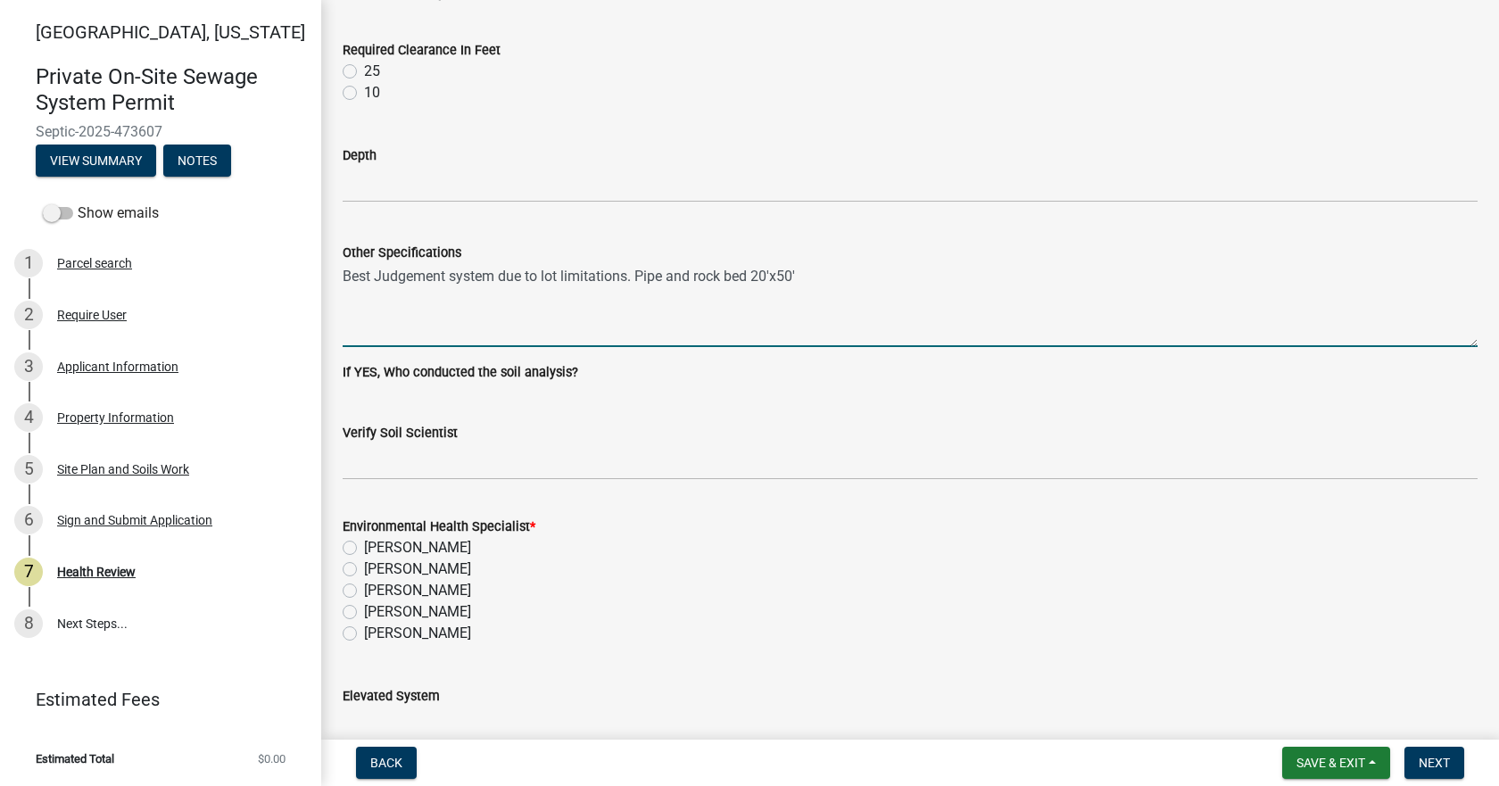
scroll to position [2499, 0]
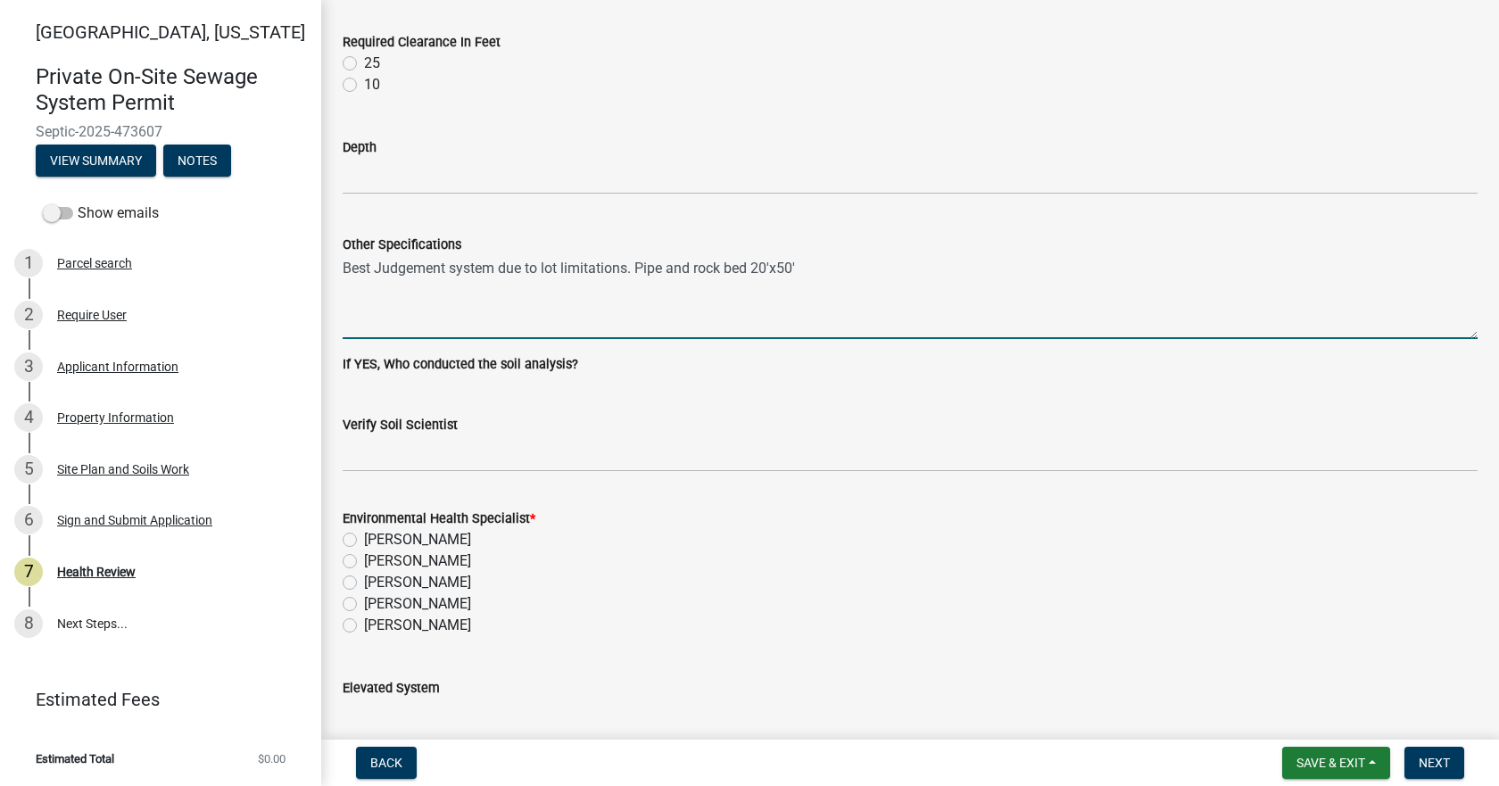
type textarea "Best Judgement system due to lot limitations. Pipe and rock bed 20'x50'"
click at [364, 626] on label "Kevin Amador" at bounding box center [417, 625] width 107 height 21
click at [364, 626] on input "Kevin Amador" at bounding box center [370, 621] width 12 height 12
radio input "true"
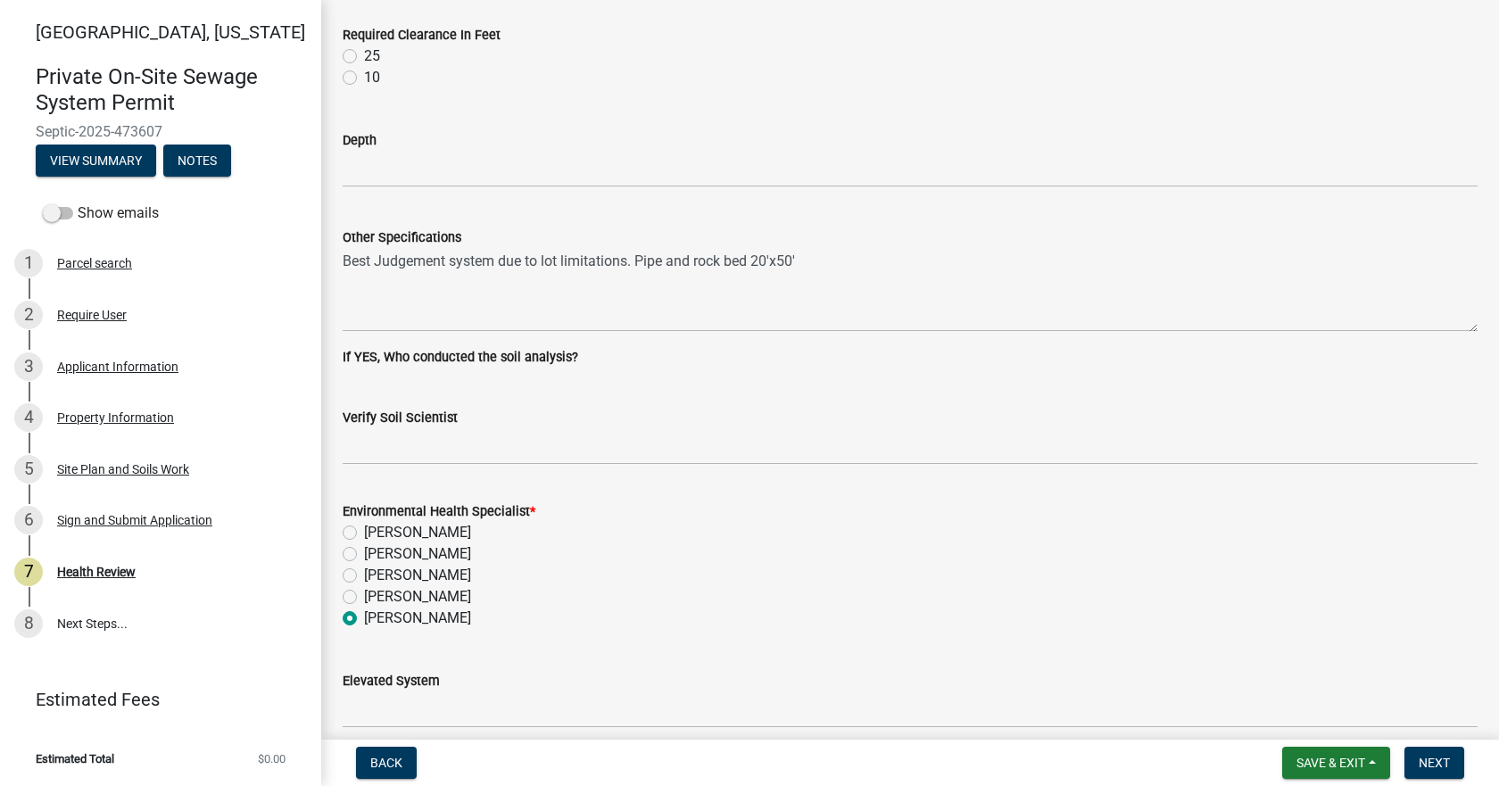
scroll to position [2417, 0]
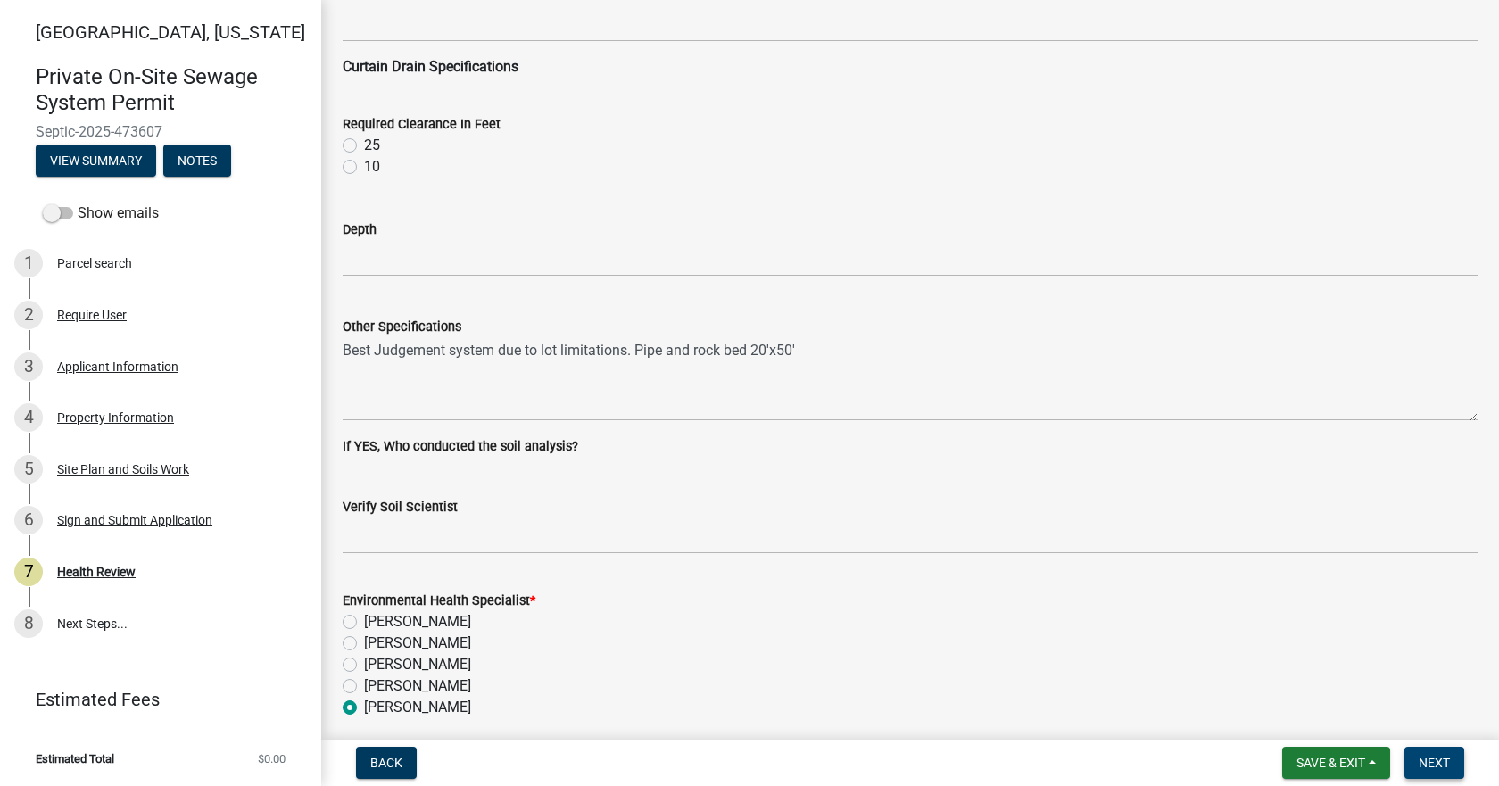
click at [1430, 760] on span "Next" at bounding box center [1434, 763] width 31 height 14
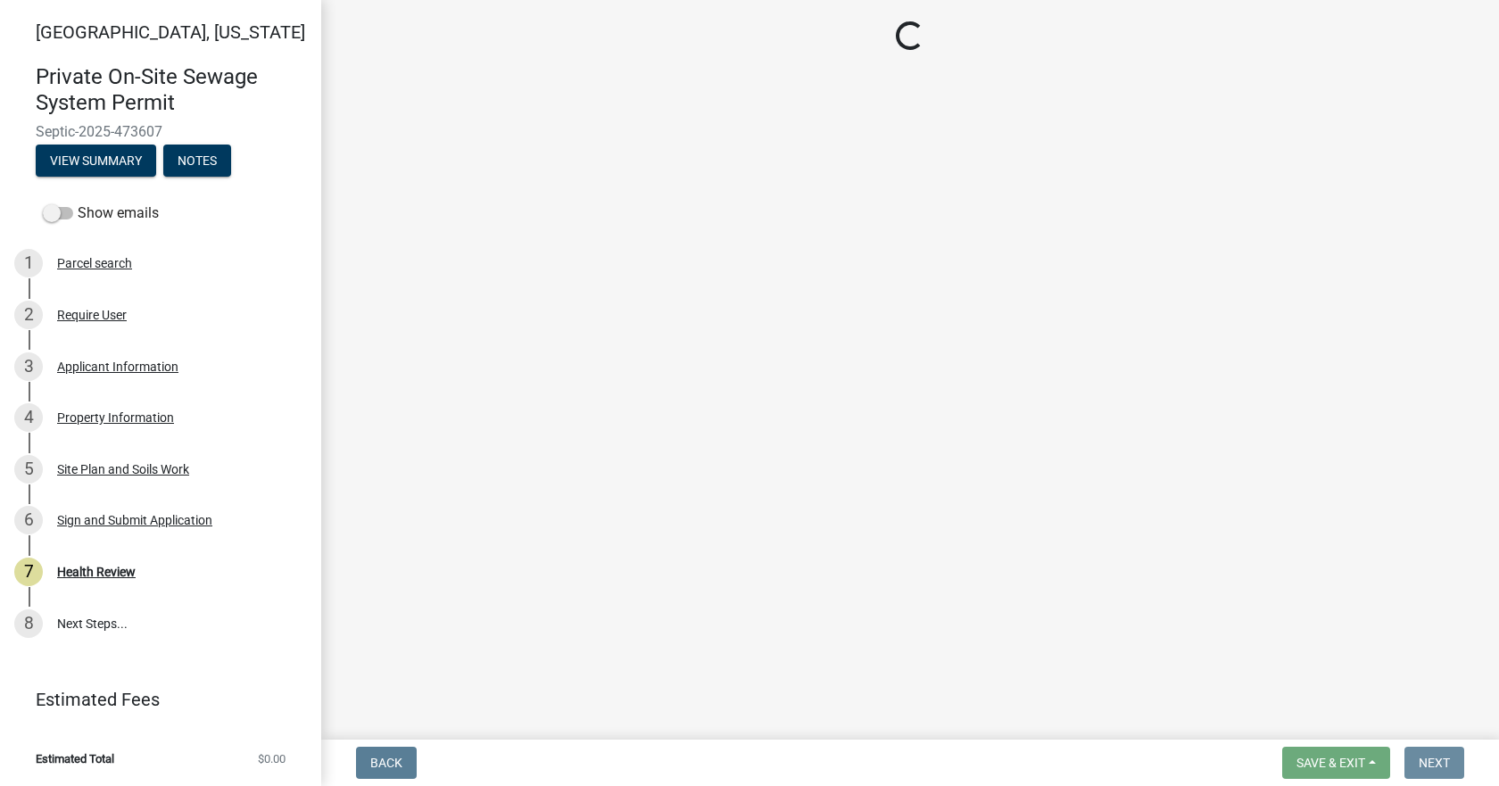
scroll to position [0, 0]
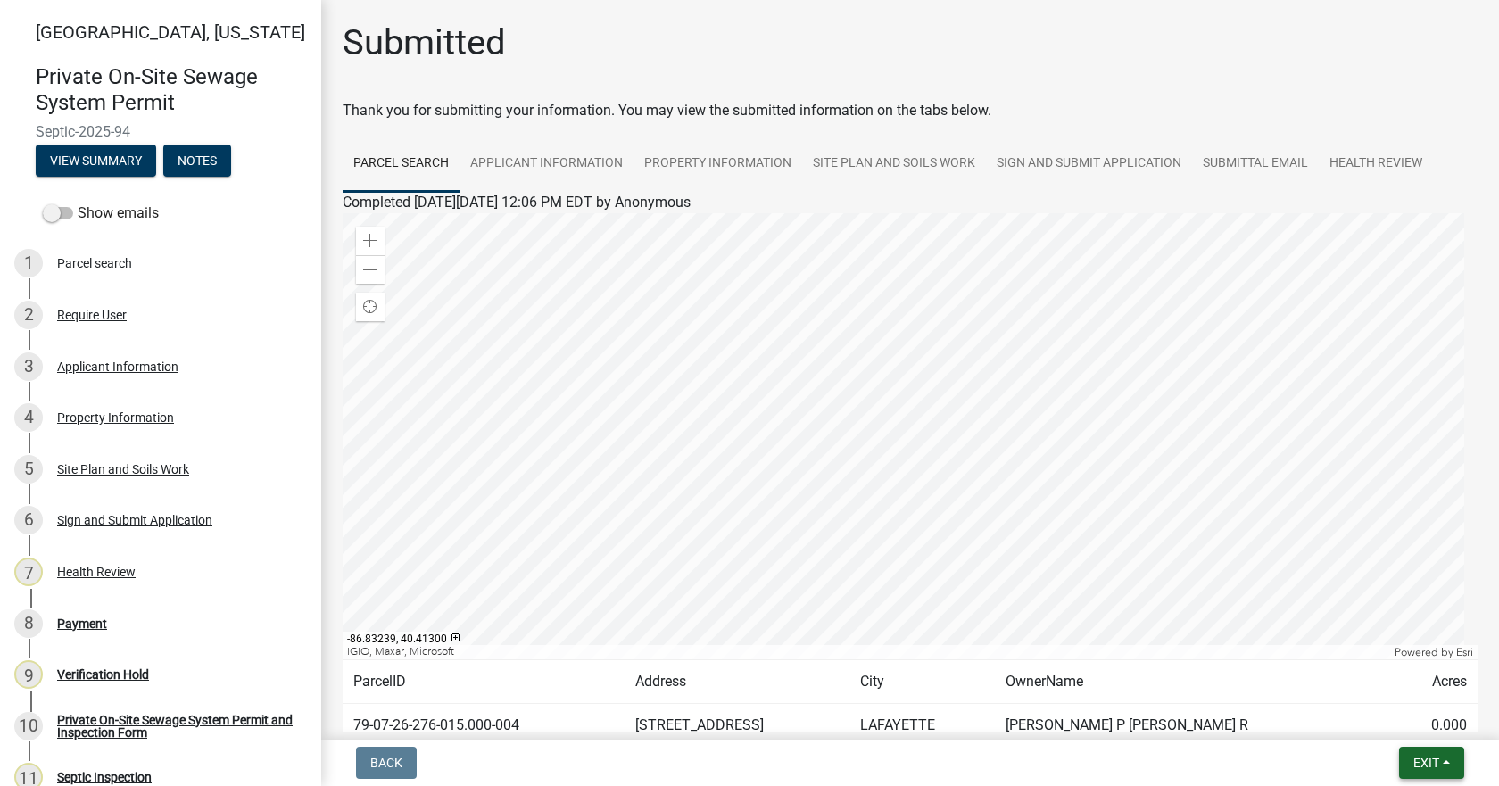
click at [1440, 766] on button "Exit" at bounding box center [1431, 763] width 65 height 32
click at [1367, 682] on button "Save" at bounding box center [1393, 673] width 143 height 43
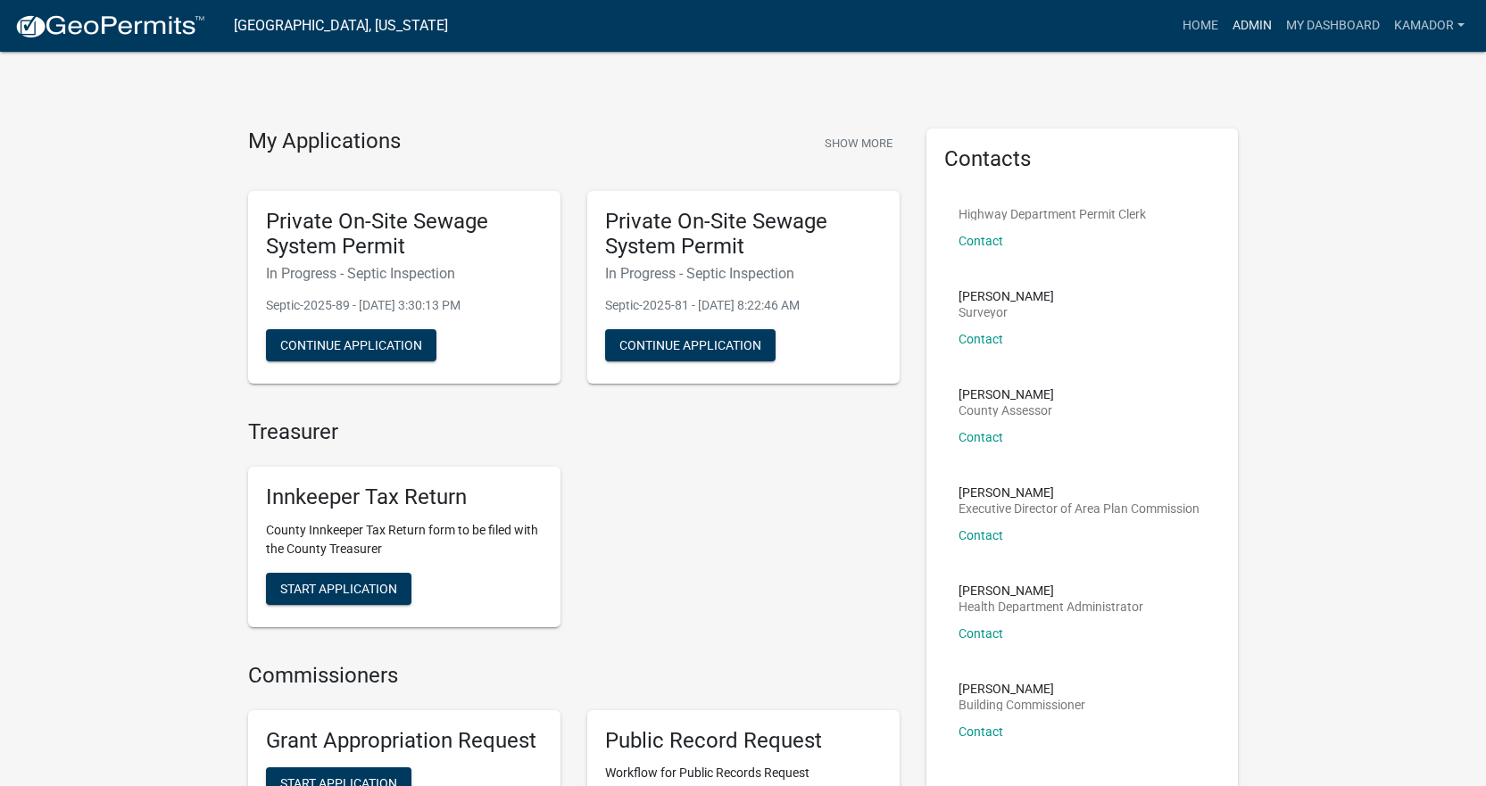
click at [1239, 30] on link "Admin" at bounding box center [1252, 26] width 54 height 34
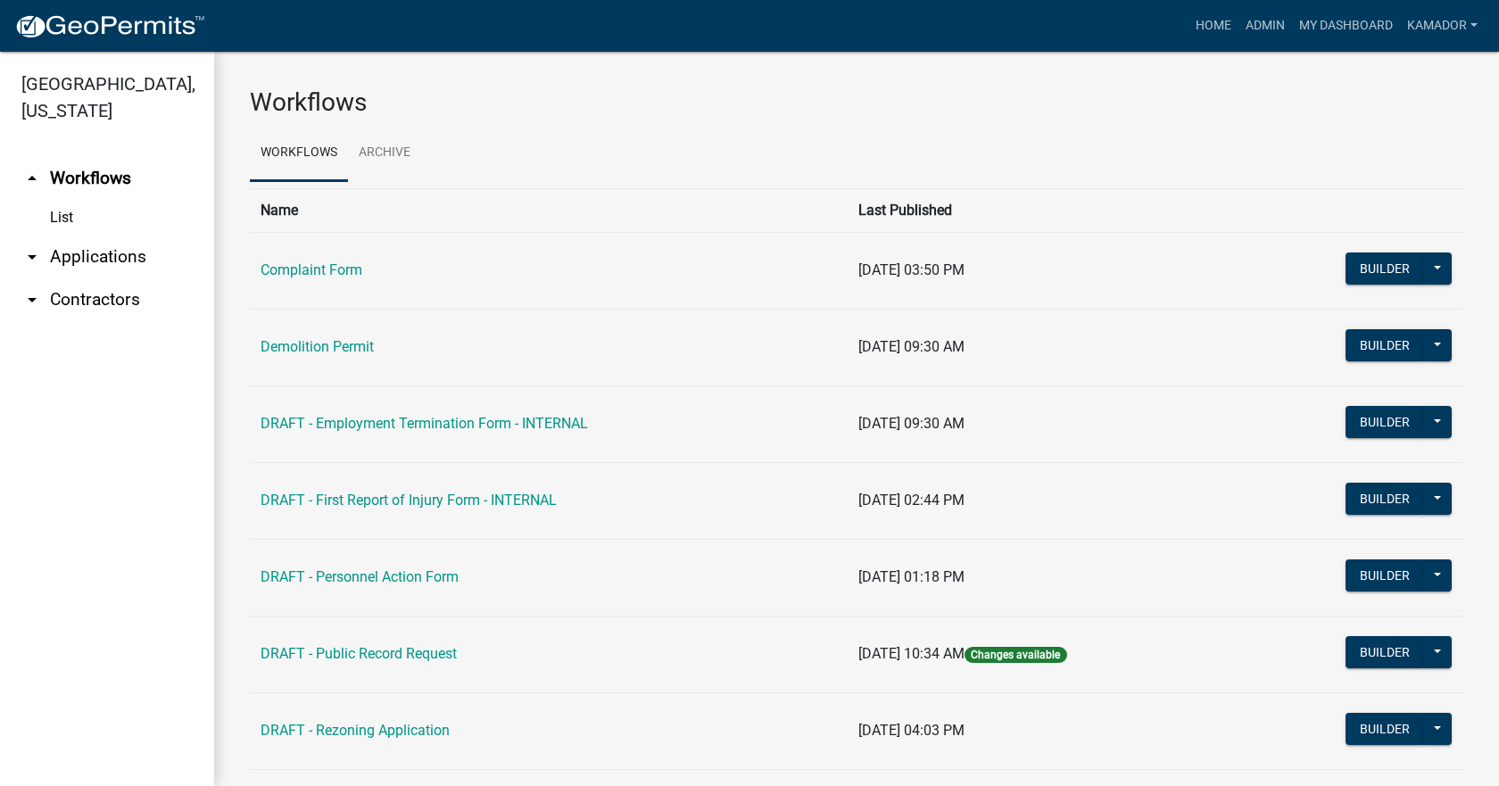
click at [89, 262] on link "arrow_drop_down Applications" at bounding box center [107, 257] width 214 height 43
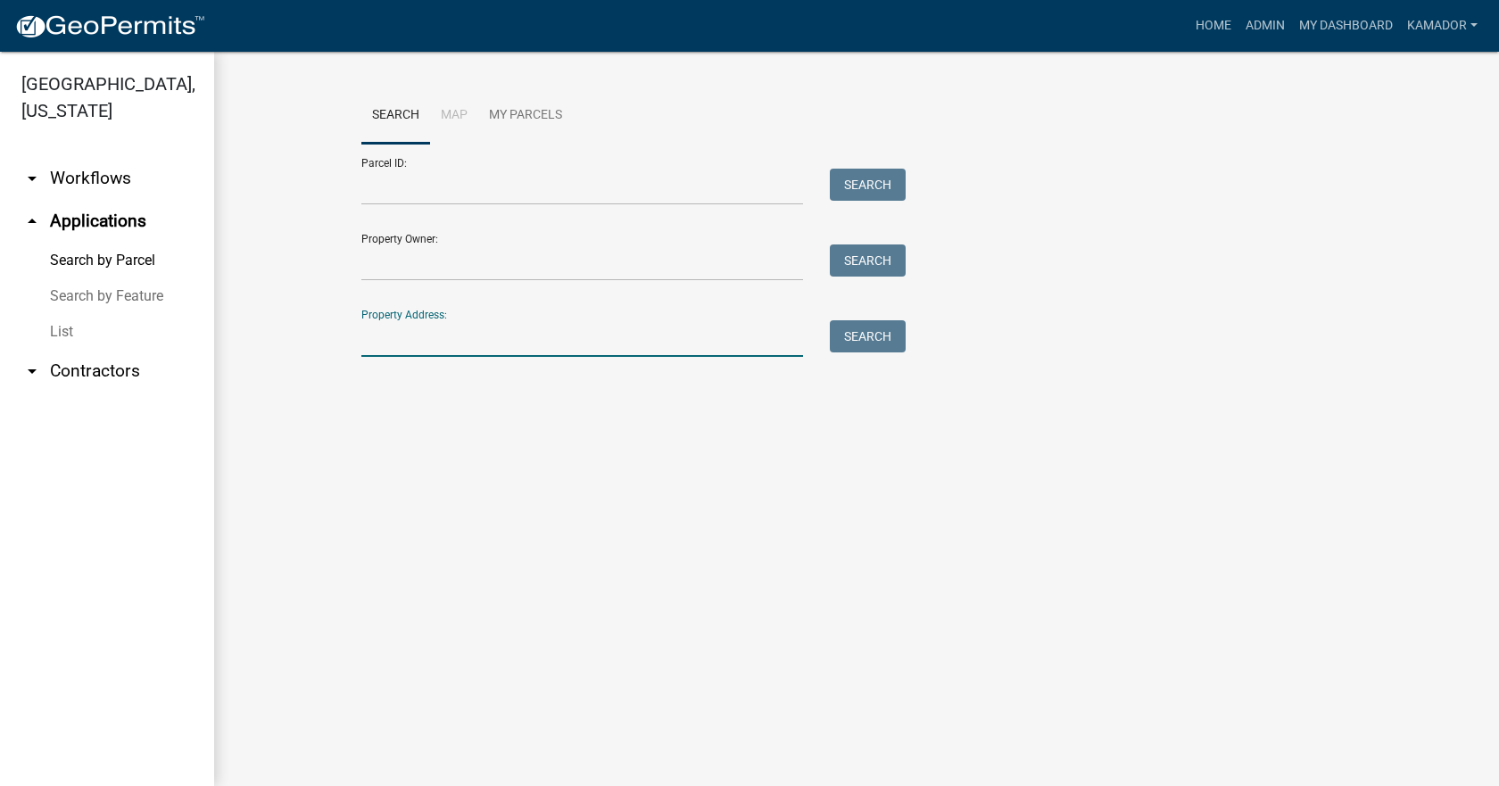
click at [455, 347] on input "Property Address:" at bounding box center [582, 338] width 442 height 37
click at [435, 261] on input "Property Owner:" at bounding box center [582, 263] width 442 height 37
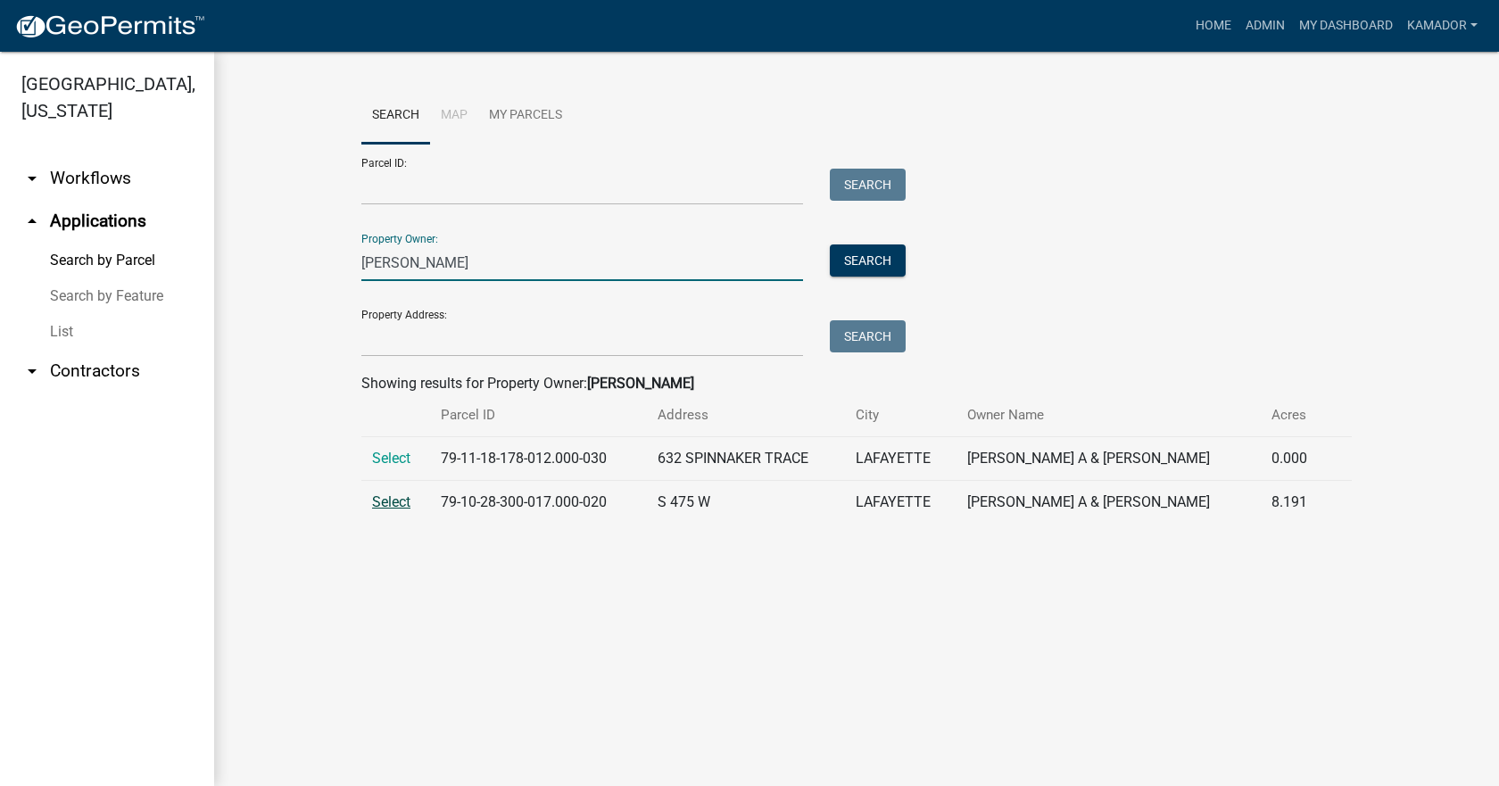
type input "busby"
click at [387, 504] on span "Select" at bounding box center [391, 501] width 38 height 17
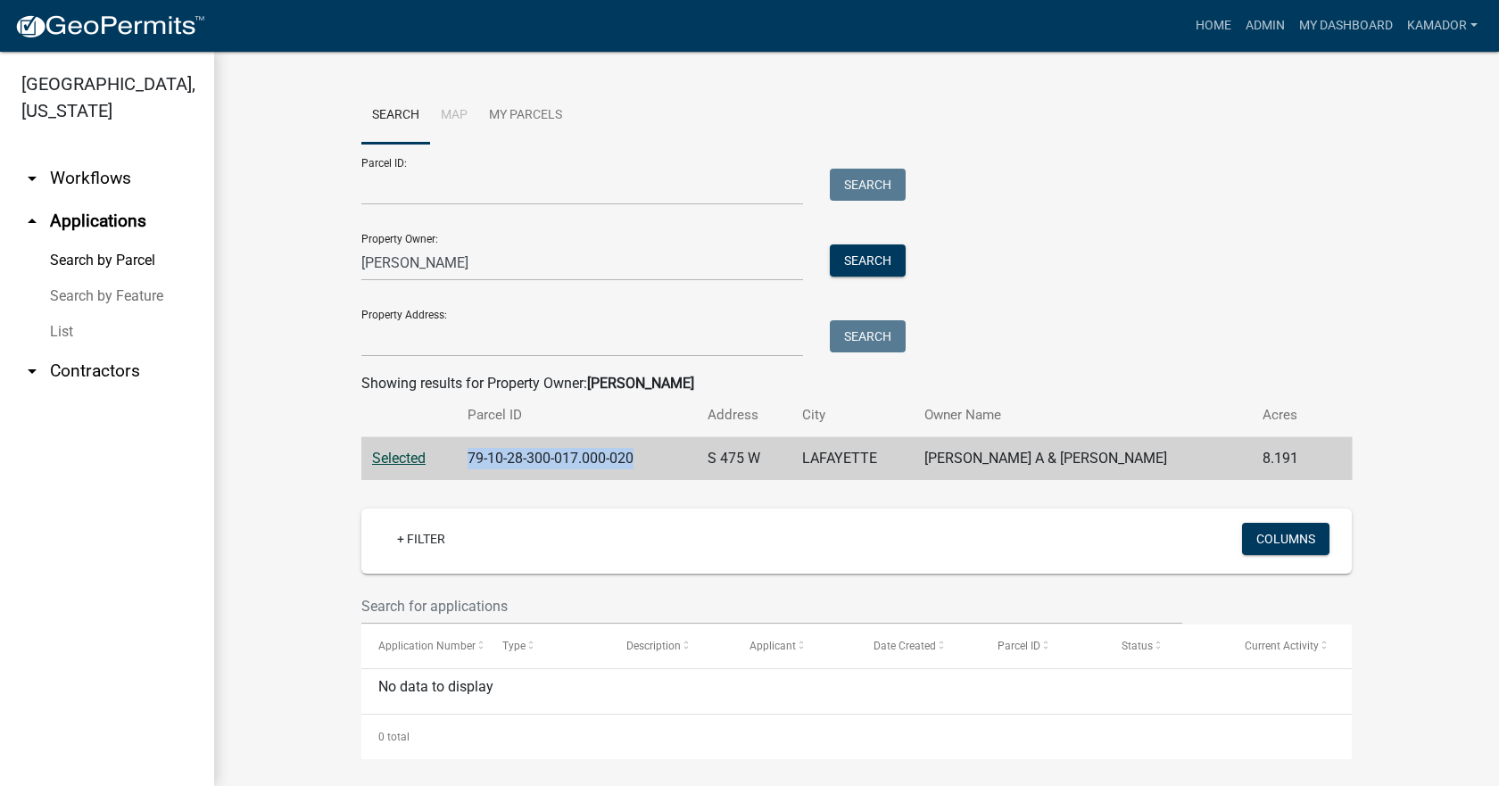
drag, startPoint x: 649, startPoint y: 459, endPoint x: 464, endPoint y: 457, distance: 184.7
click at [464, 457] on td "79-10-28-300-017.000-020" at bounding box center [576, 459] width 239 height 44
copy td "79-10-28-300-017.000-020"
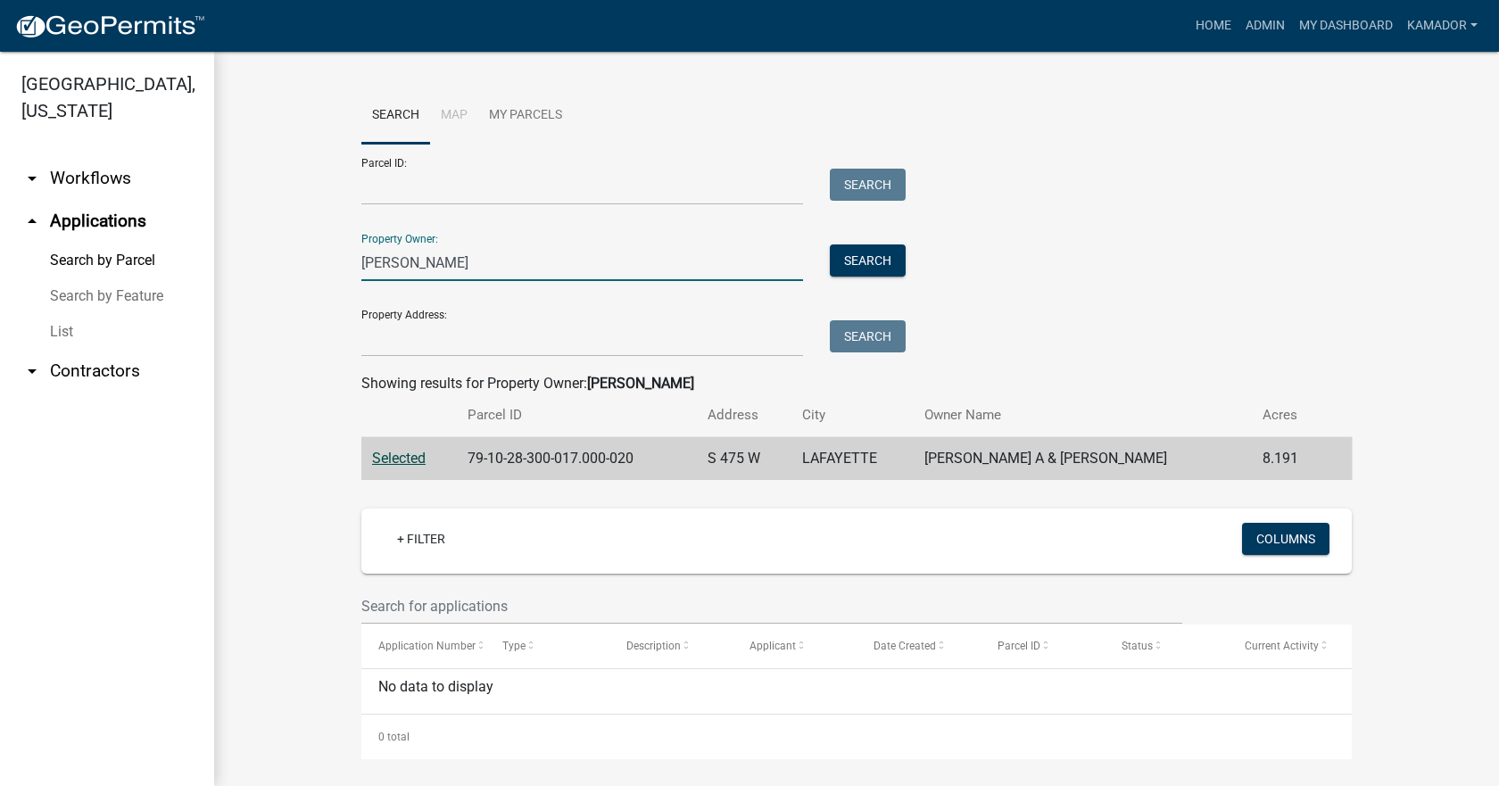
drag, startPoint x: 339, startPoint y: 264, endPoint x: 302, endPoint y: 264, distance: 37.5
click at [303, 264] on wm-workflow-application-search-view "Search Map My Parcels Parcel ID: Search Property Owner: busby Search Property A…" at bounding box center [857, 423] width 1214 height 672
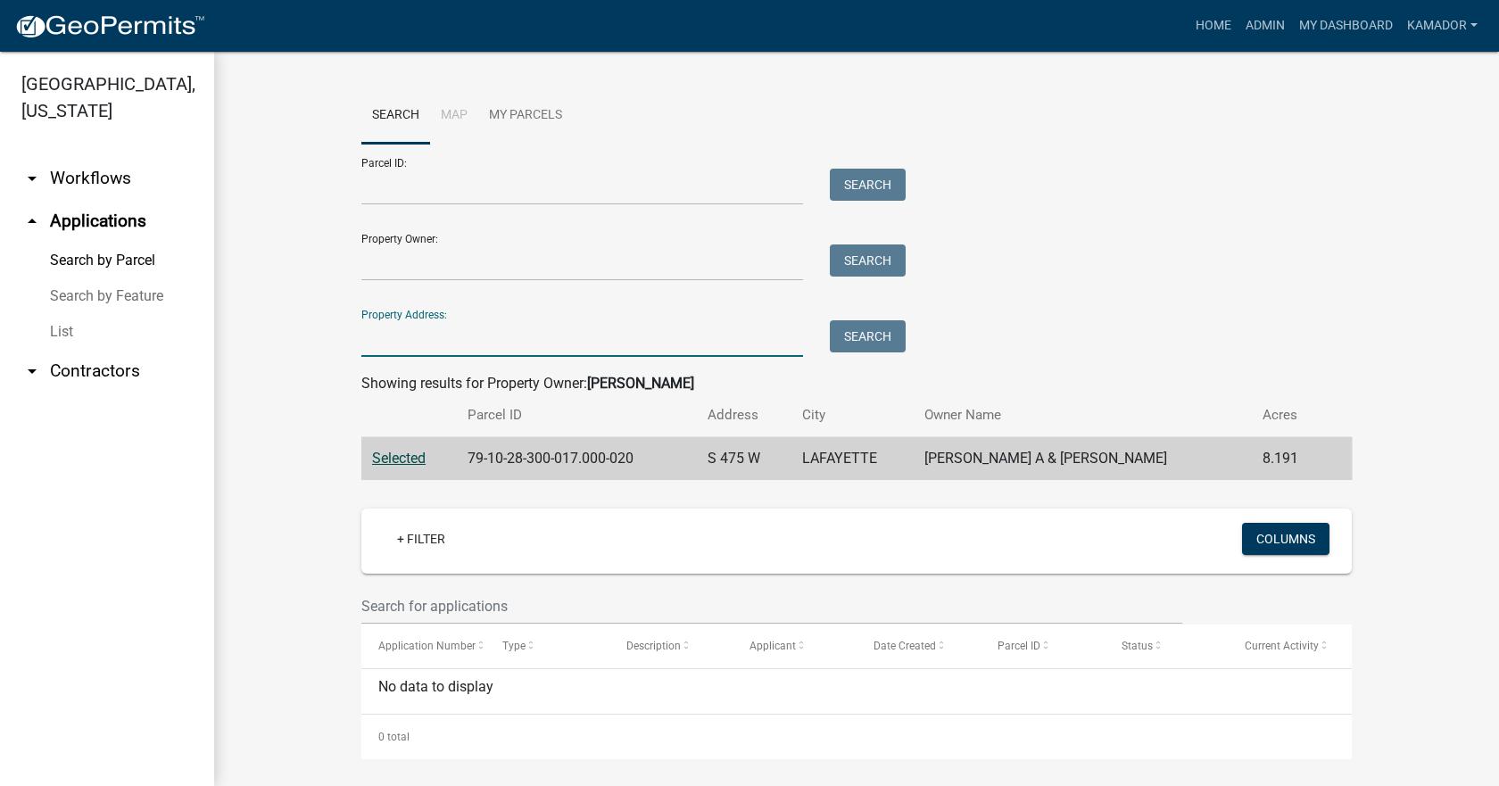
click at [439, 328] on input "Property Address:" at bounding box center [582, 338] width 442 height 37
type input "s 475 w"
click at [853, 332] on button "Search" at bounding box center [868, 336] width 76 height 32
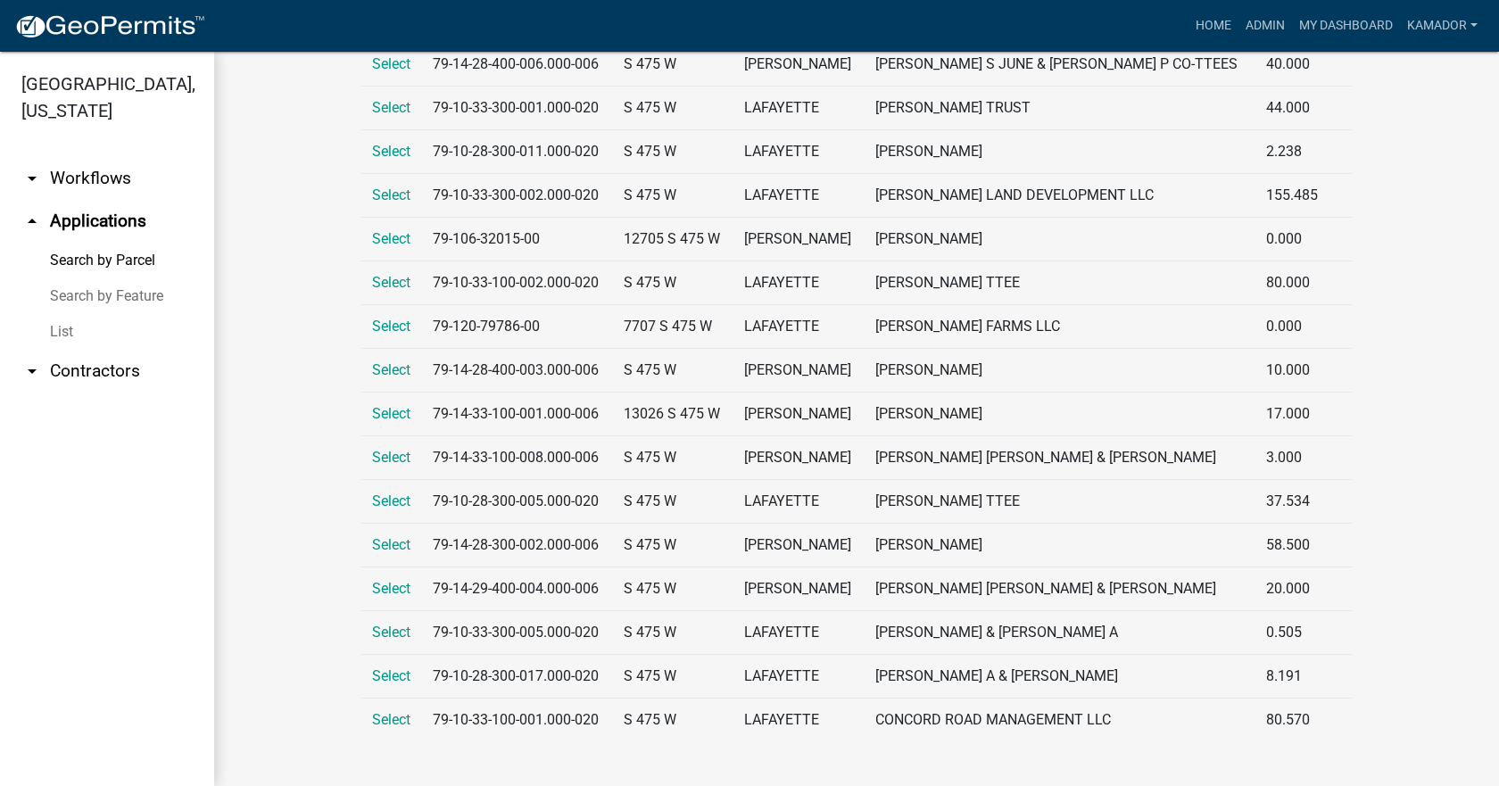
scroll to position [706, 0]
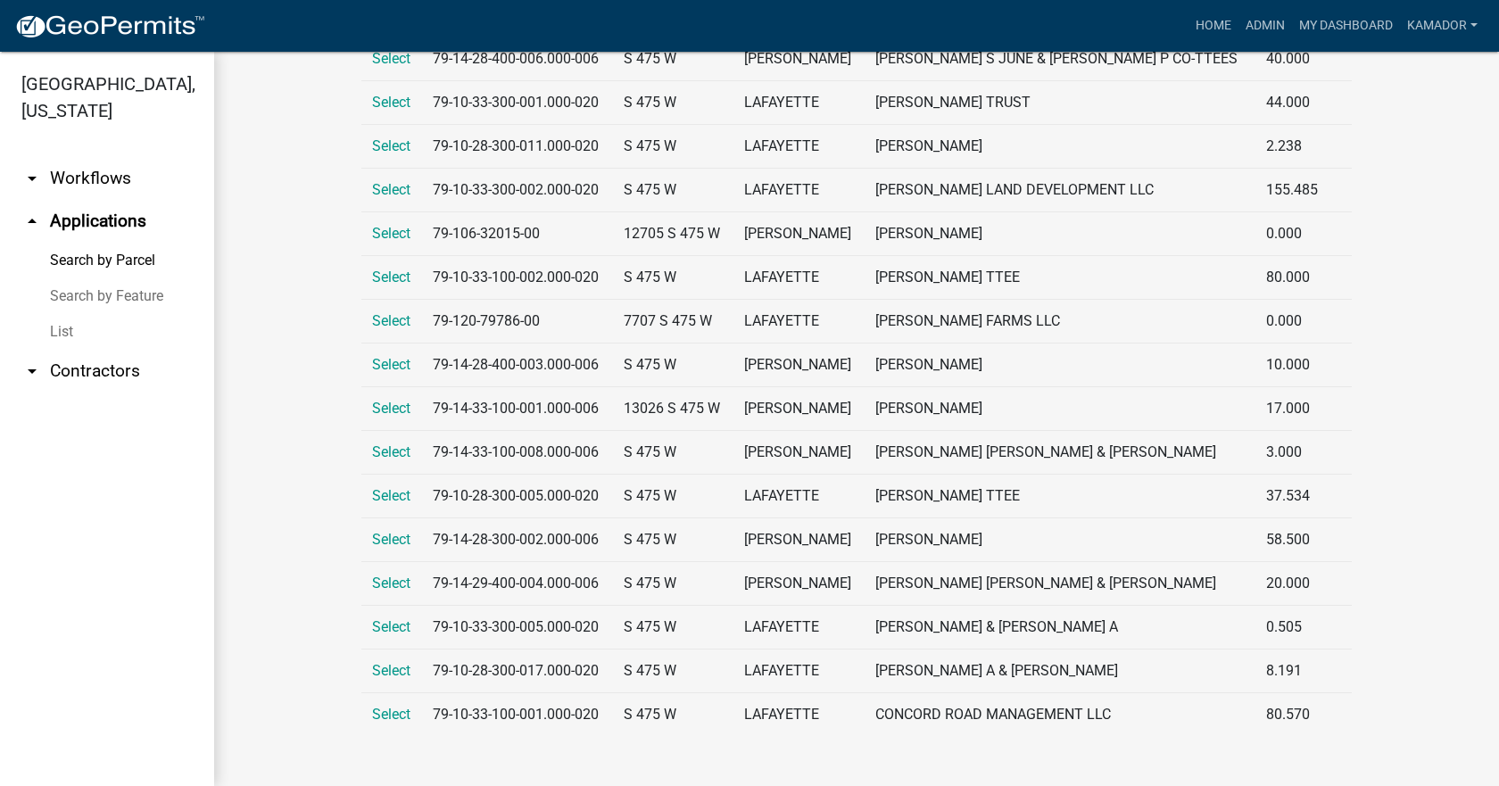
drag, startPoint x: 279, startPoint y: 398, endPoint x: 277, endPoint y: 439, distance: 41.1
click at [375, 670] on span "Select" at bounding box center [391, 670] width 38 height 17
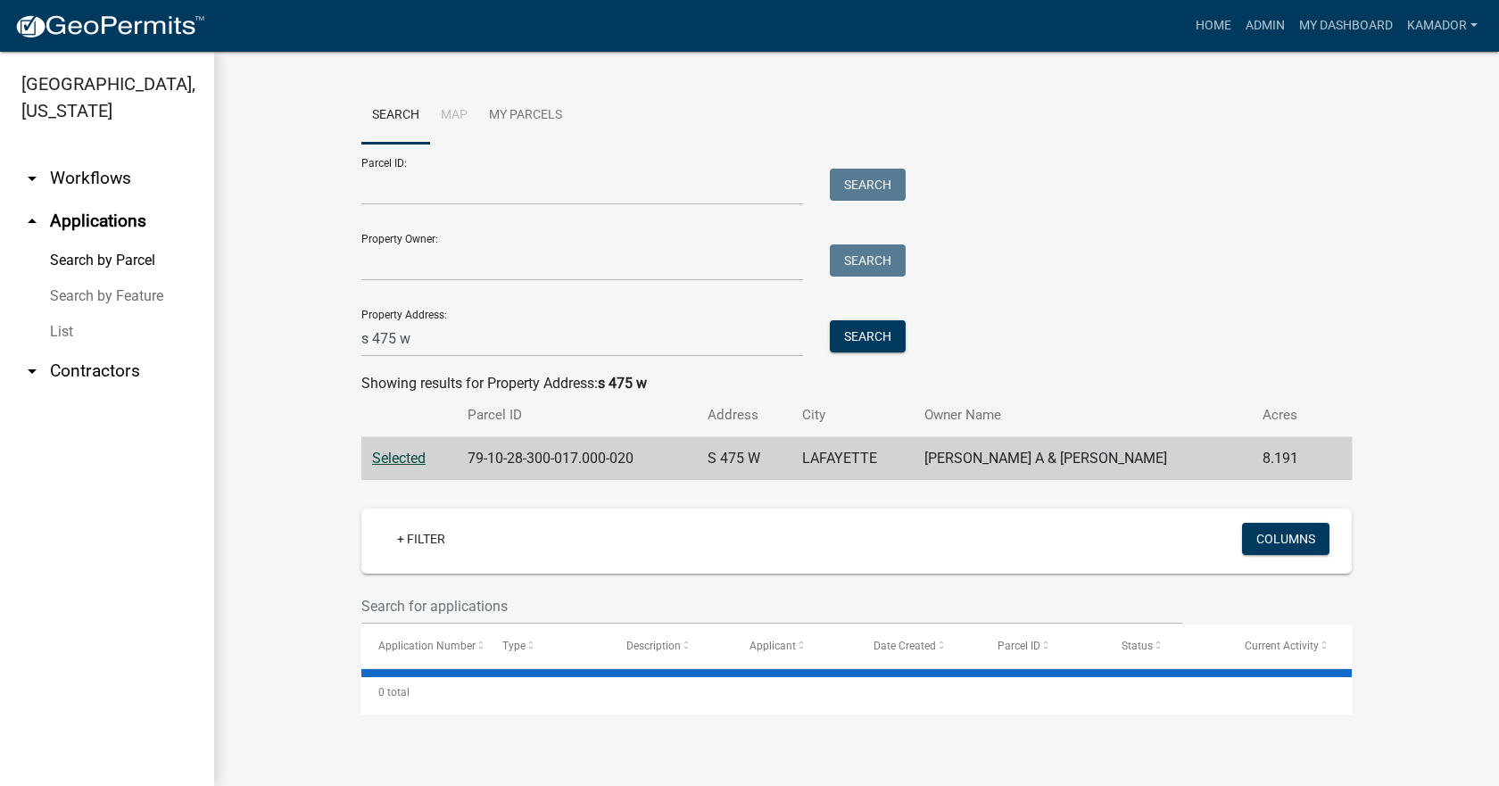
scroll to position [0, 0]
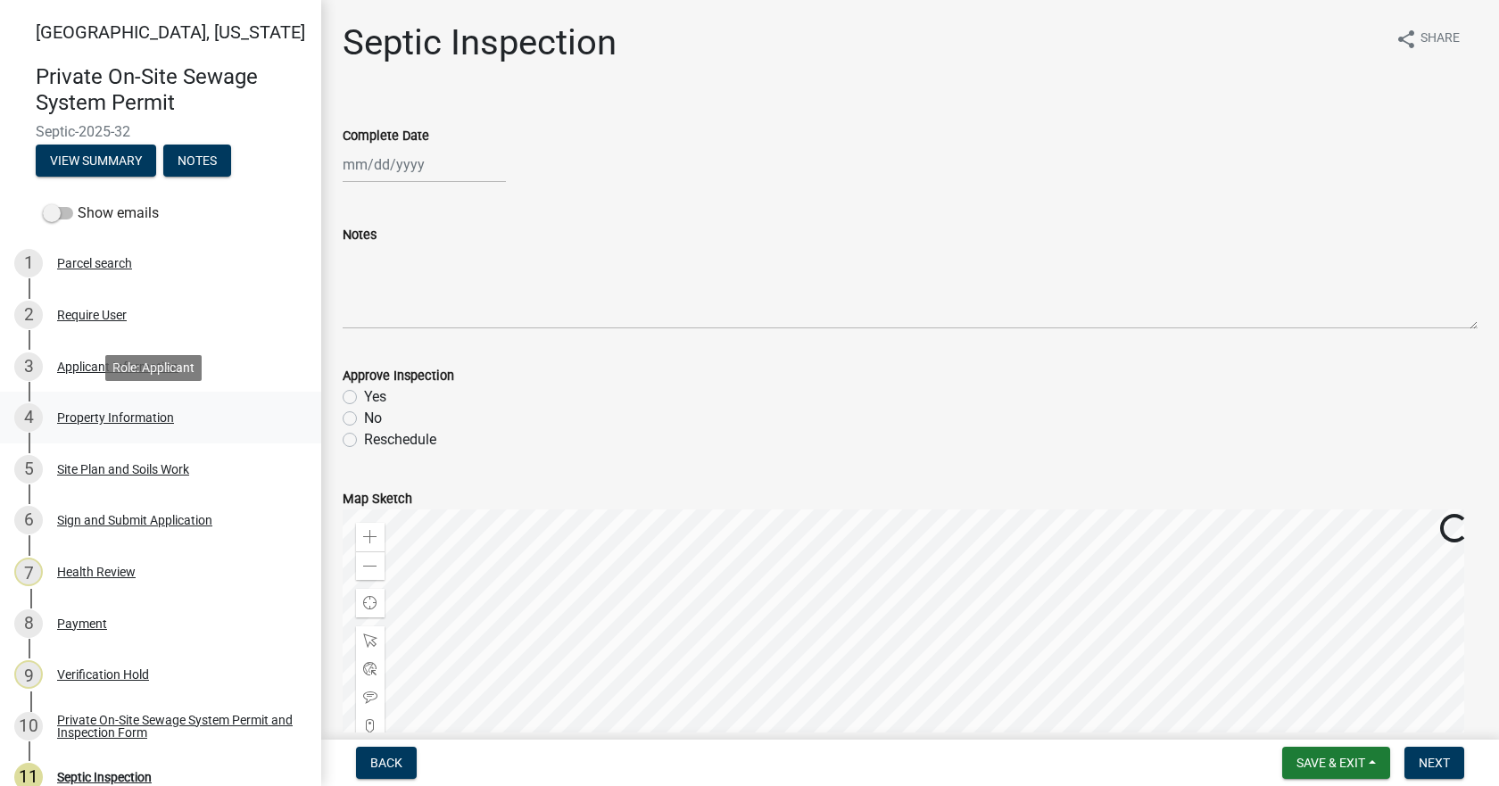
click at [111, 417] on div "Property Information" at bounding box center [115, 417] width 117 height 12
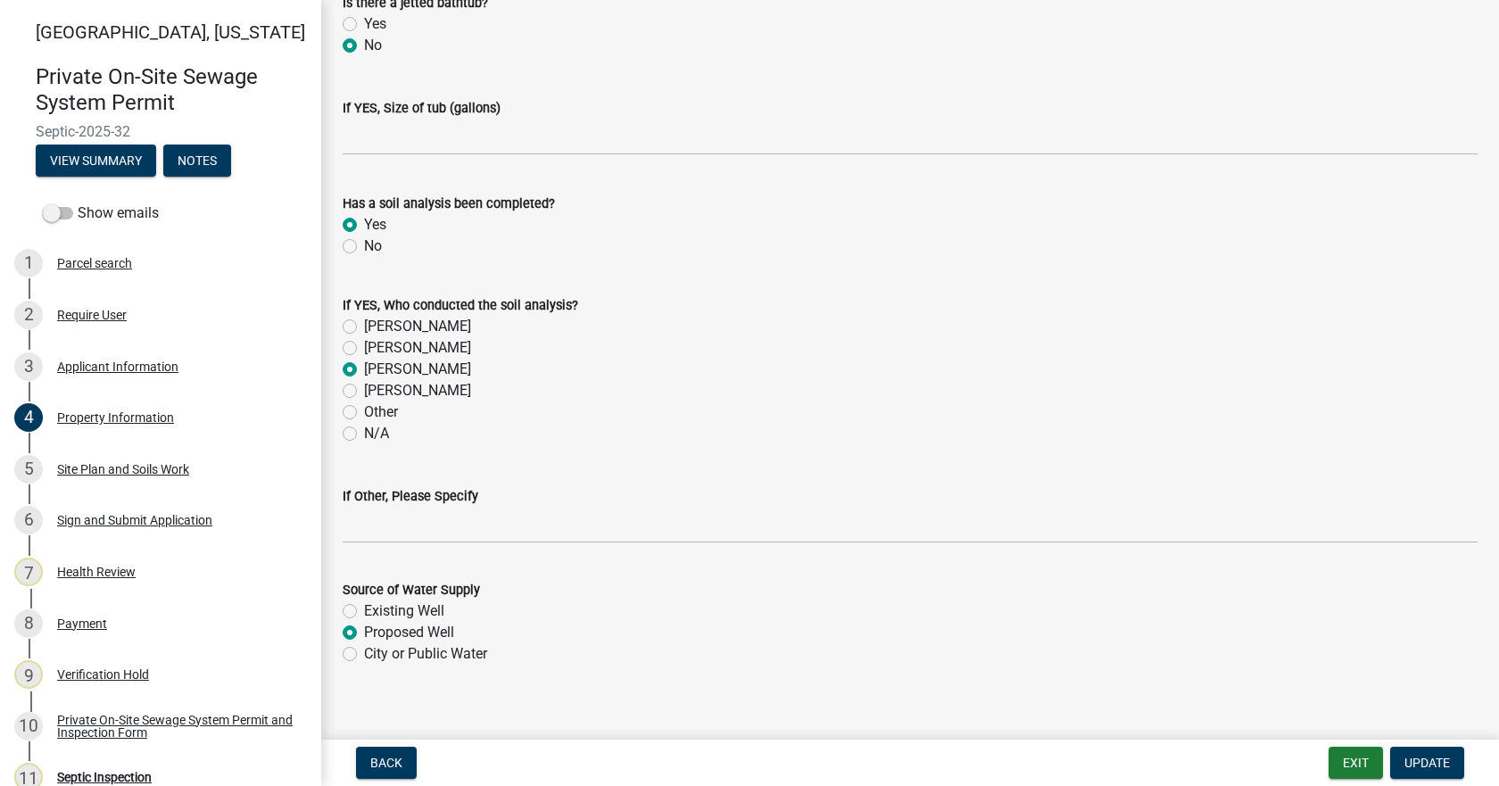
scroll to position [1485, 0]
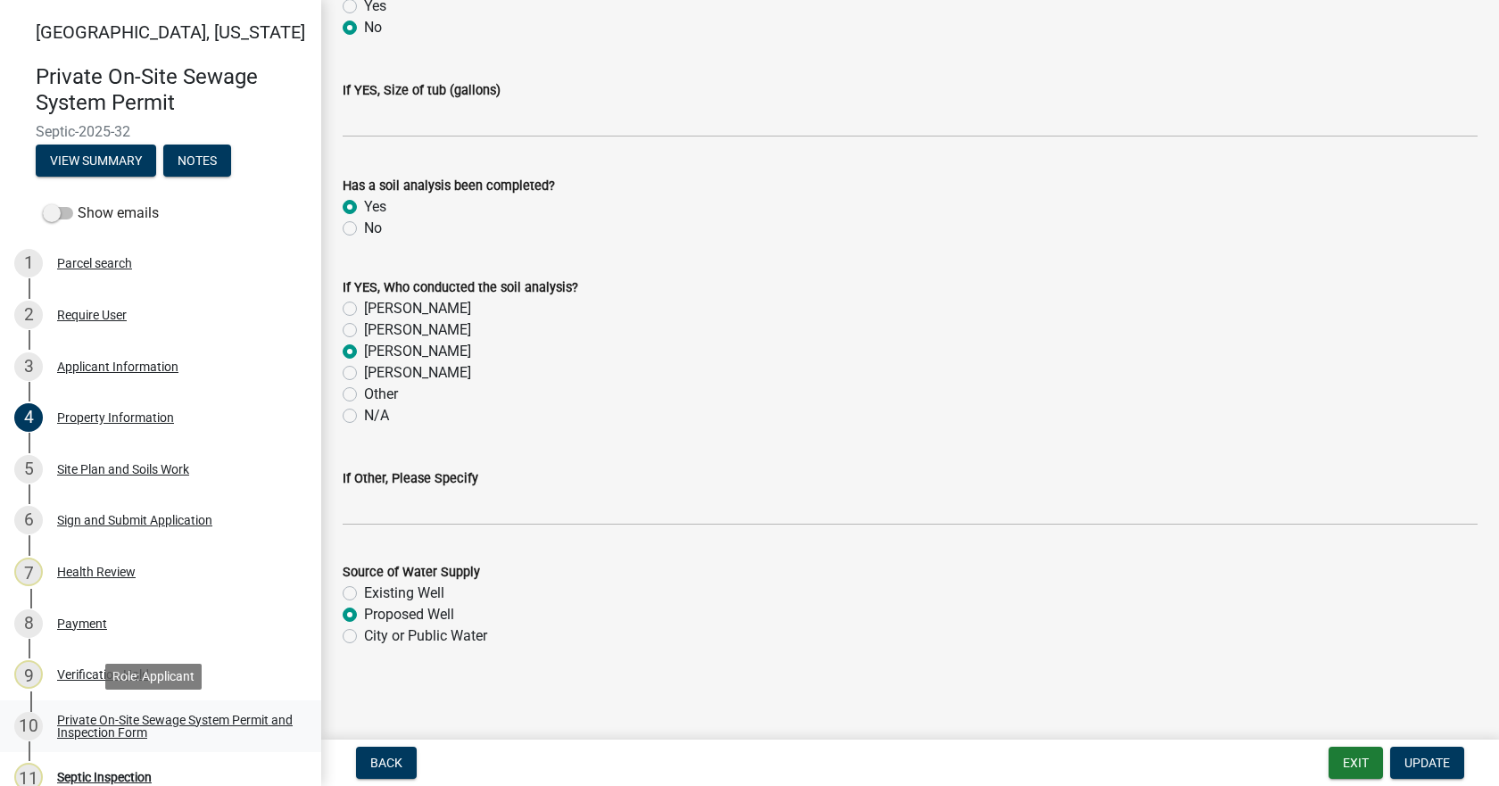
click at [120, 725] on div "Private On-Site Sewage System Permit and Inspection Form" at bounding box center [175, 726] width 236 height 25
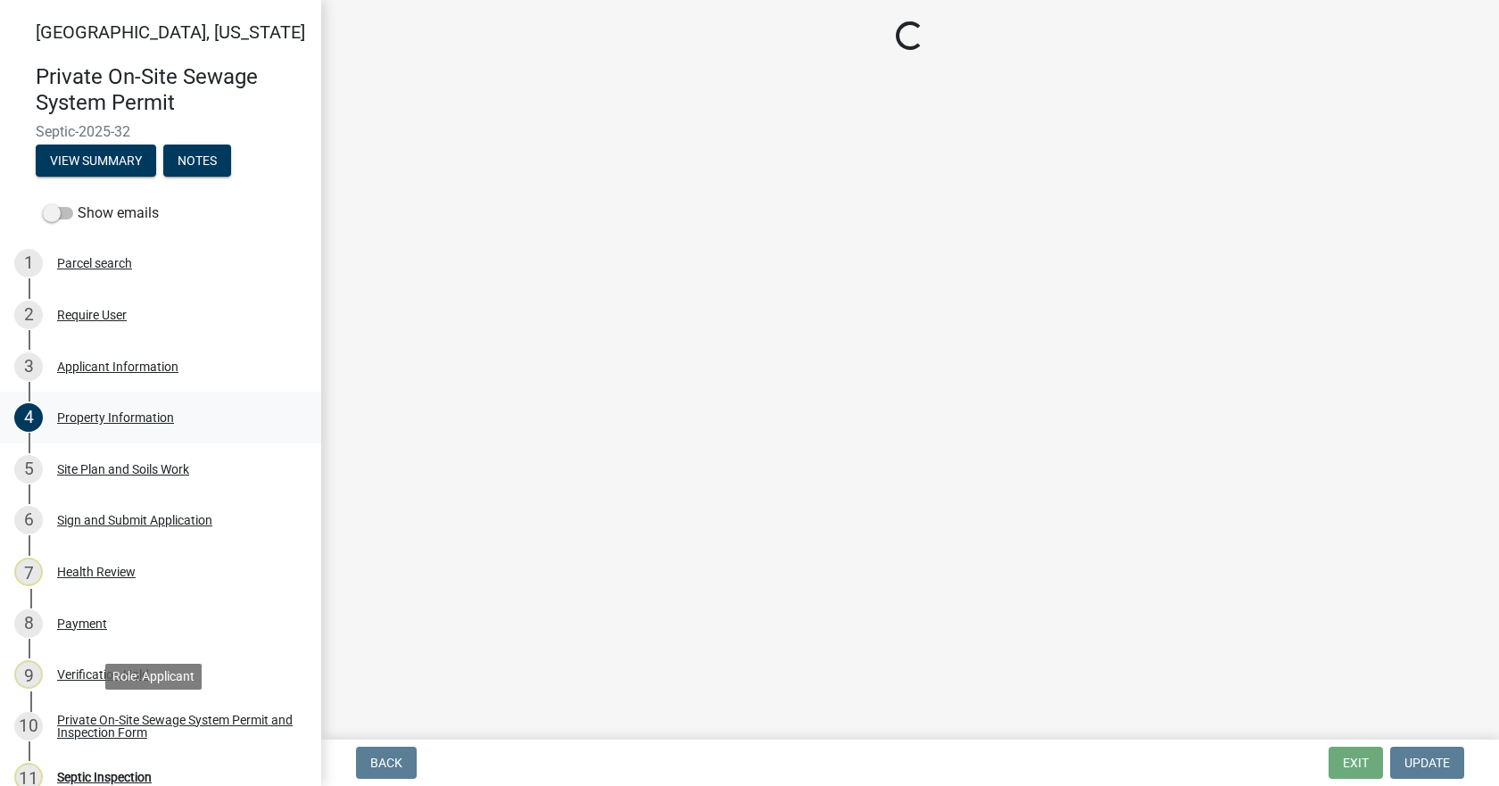
scroll to position [0, 0]
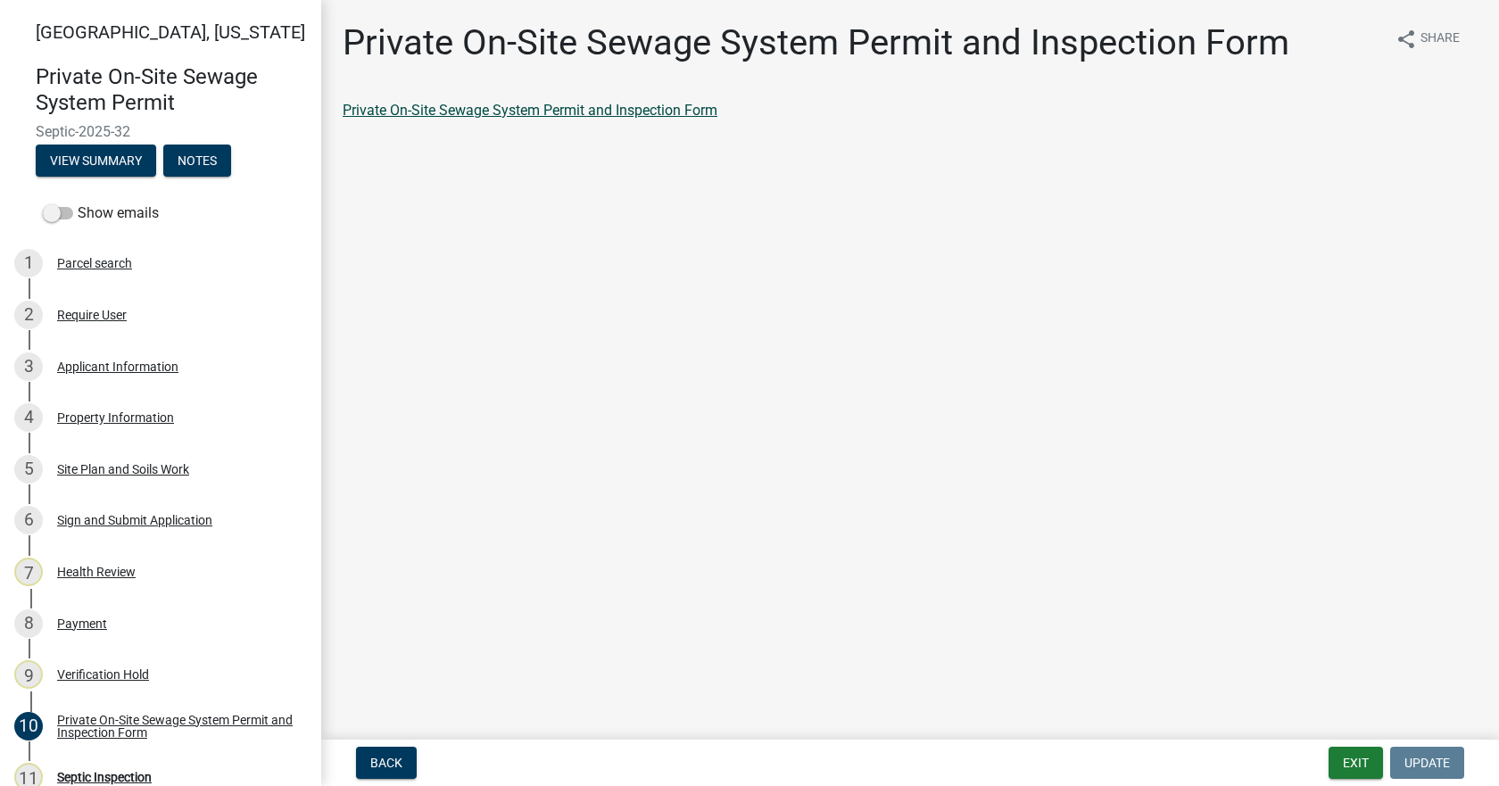
click at [471, 109] on link "Private On-Site Sewage System Permit and Inspection Form" at bounding box center [530, 110] width 375 height 17
